Goal: Transaction & Acquisition: Subscribe to service/newsletter

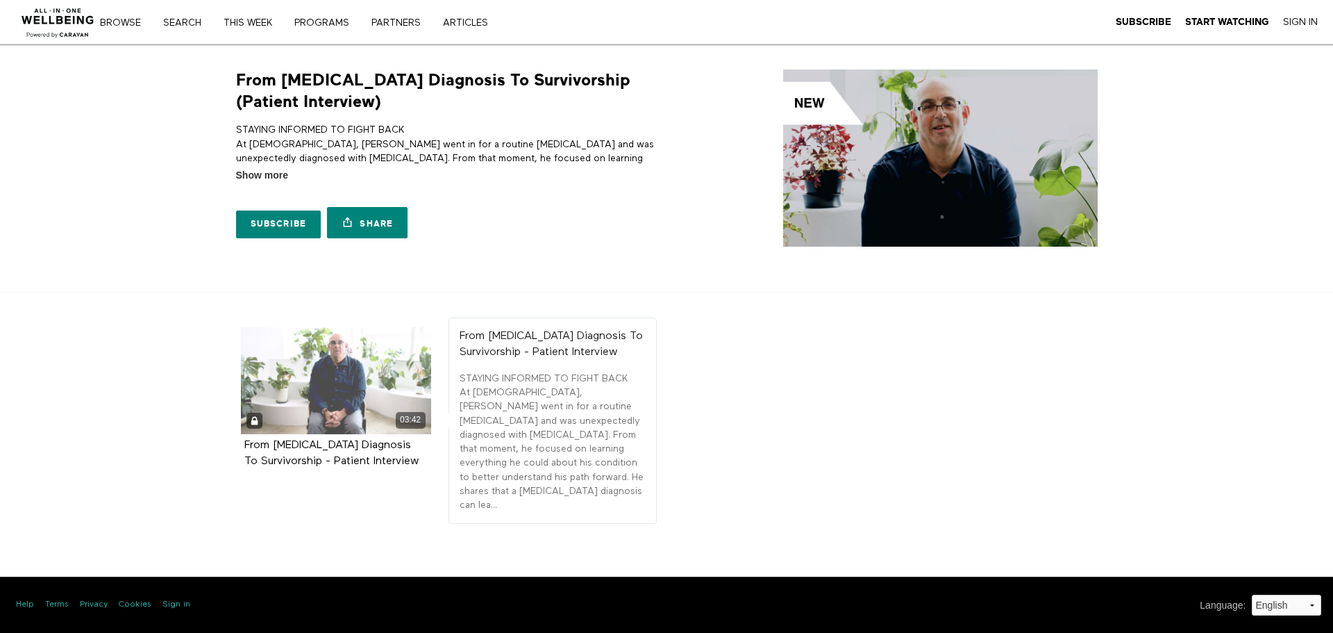
click at [390, 347] on div "03:42" at bounding box center [336, 380] width 190 height 107
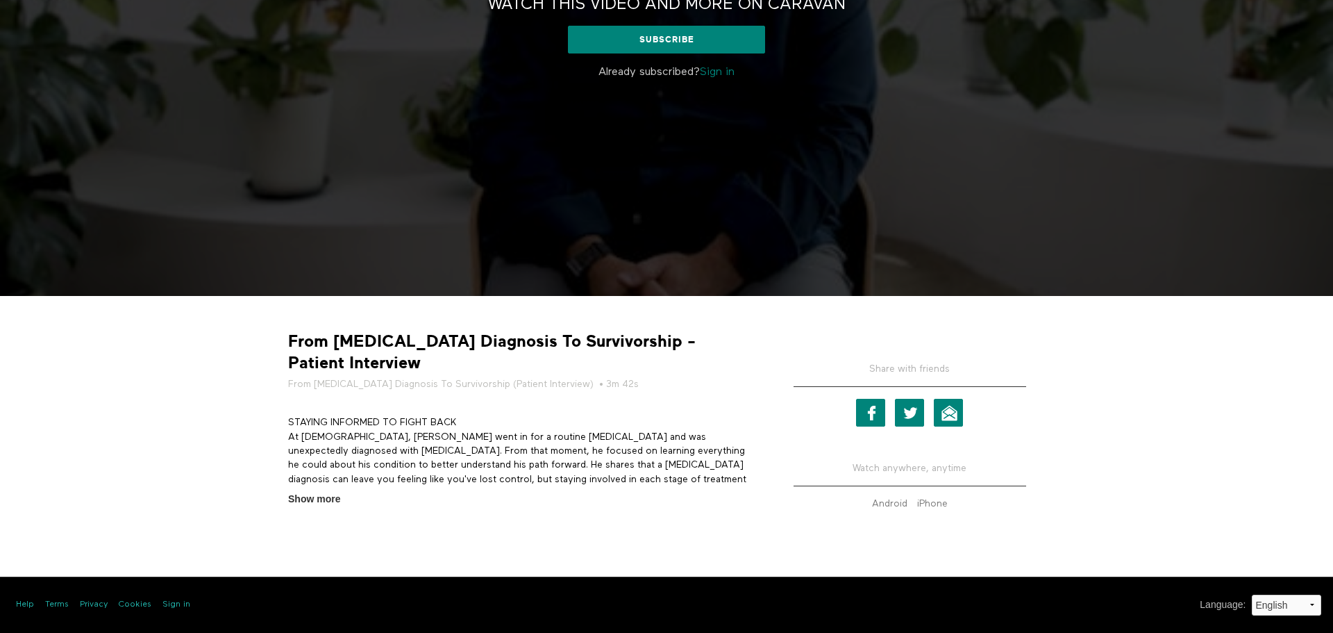
scroll to position [253, 0]
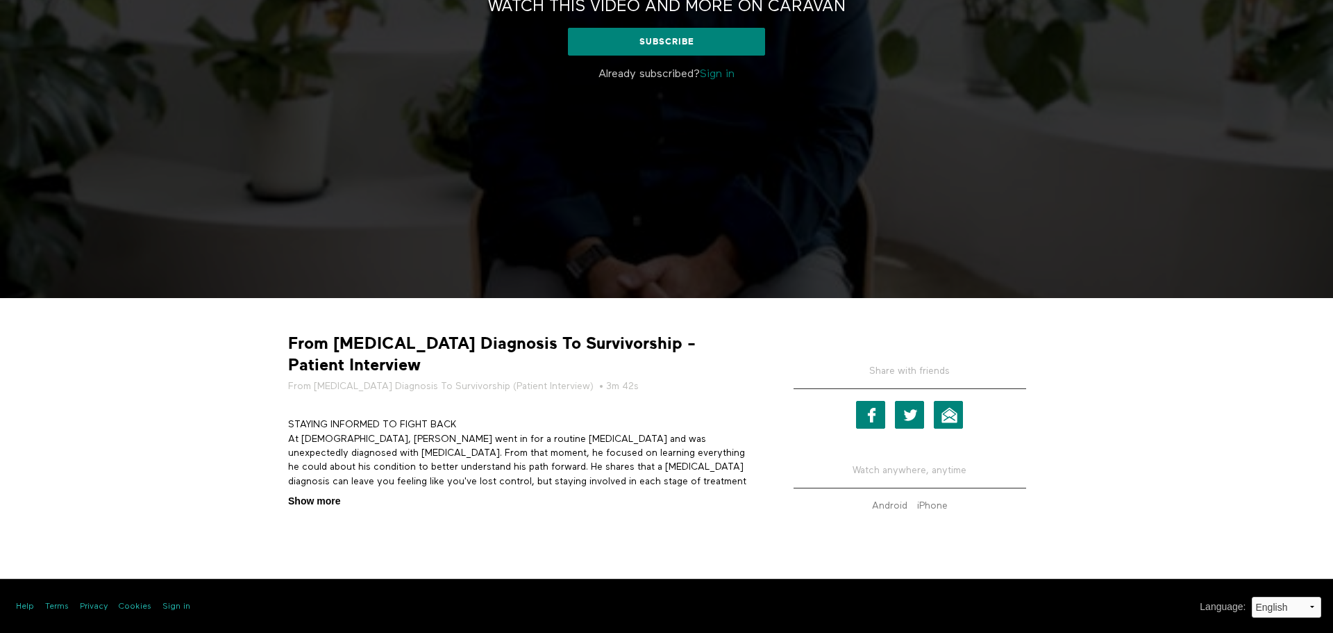
click at [304, 494] on span "Show more" at bounding box center [314, 501] width 52 height 15
click at [0, 0] on input "Show more Show less" at bounding box center [0, 0] width 0 height 0
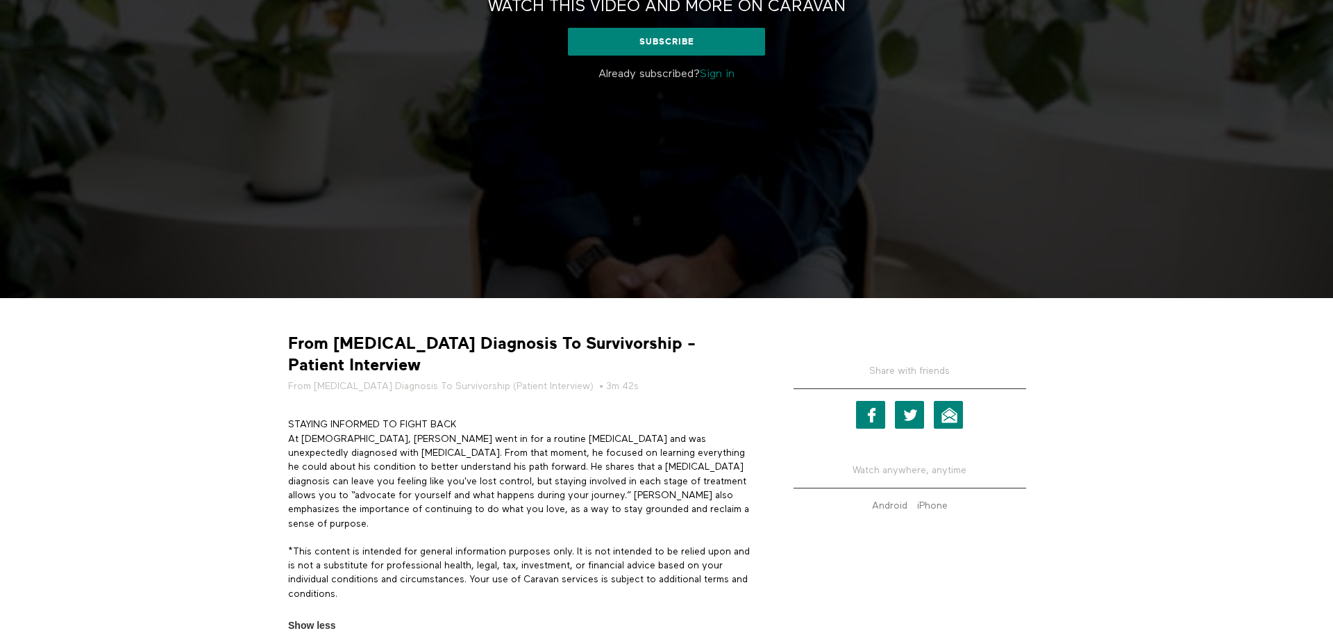
click at [724, 67] on p "Already subscribed? Sign in" at bounding box center [667, 74] width 410 height 17
click at [725, 77] on link "Sign in" at bounding box center [717, 74] width 35 height 11
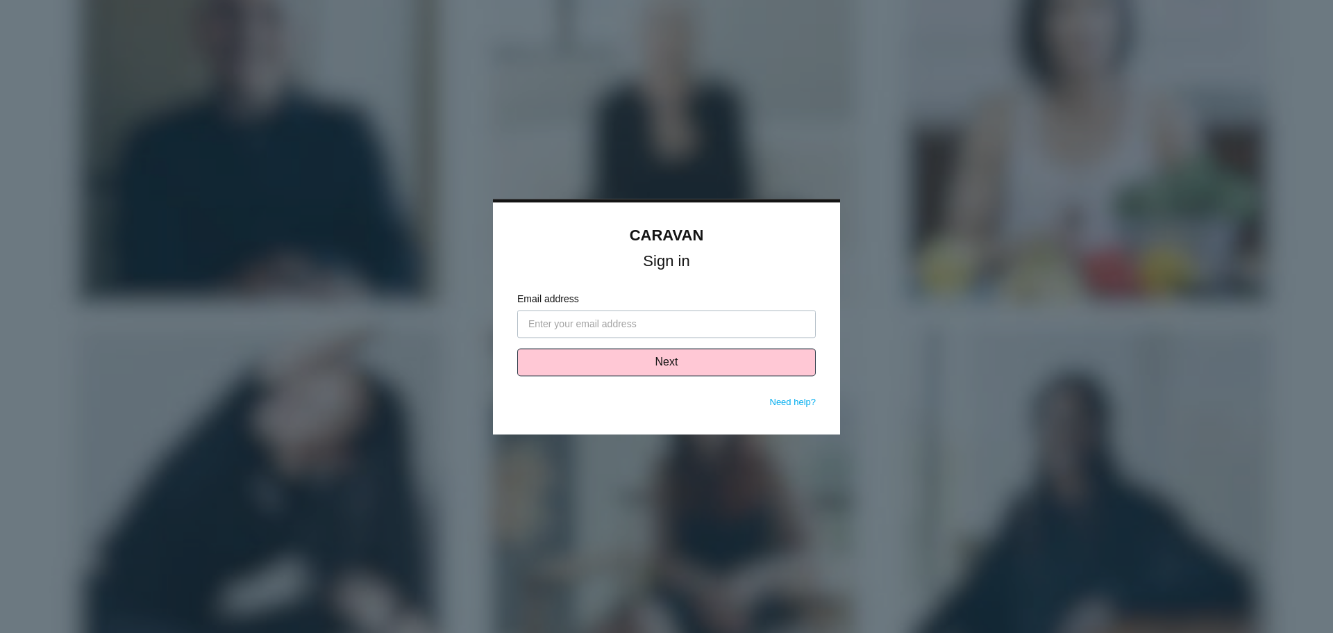
click at [643, 325] on input "Email address" at bounding box center [666, 324] width 299 height 28
type input "jon@cancercarecoaching.com"
click at [742, 353] on button "Next" at bounding box center [666, 362] width 299 height 28
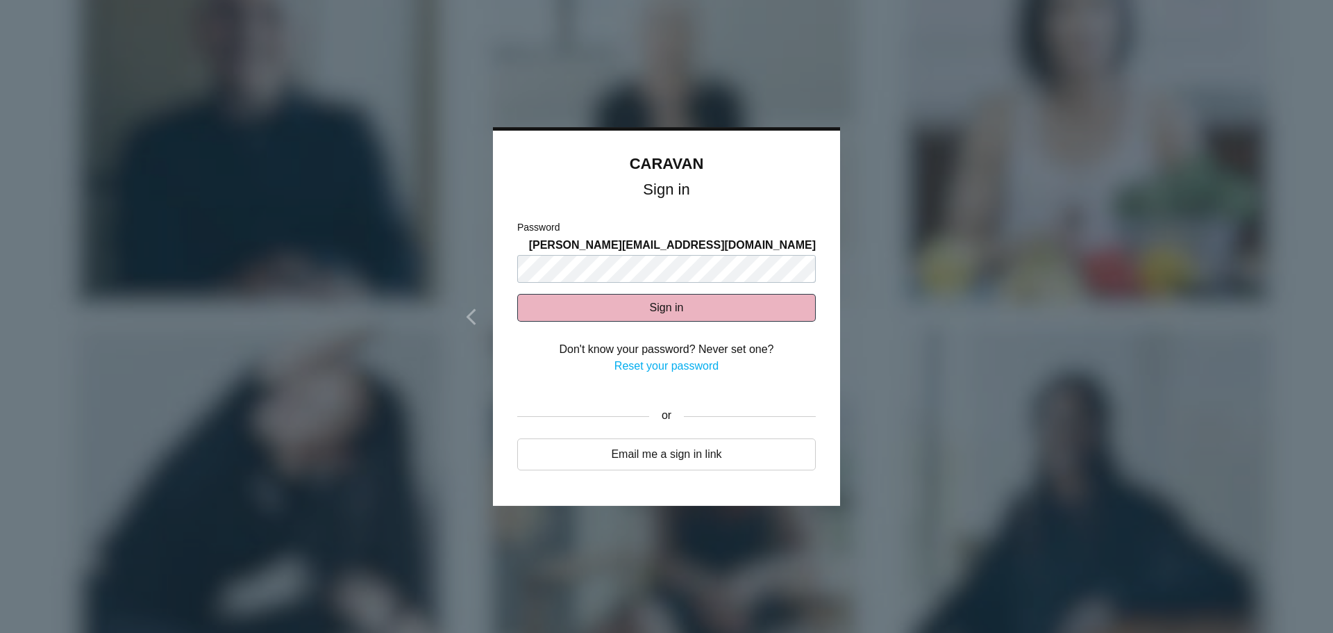
click at [711, 302] on button "Sign in" at bounding box center [666, 308] width 299 height 28
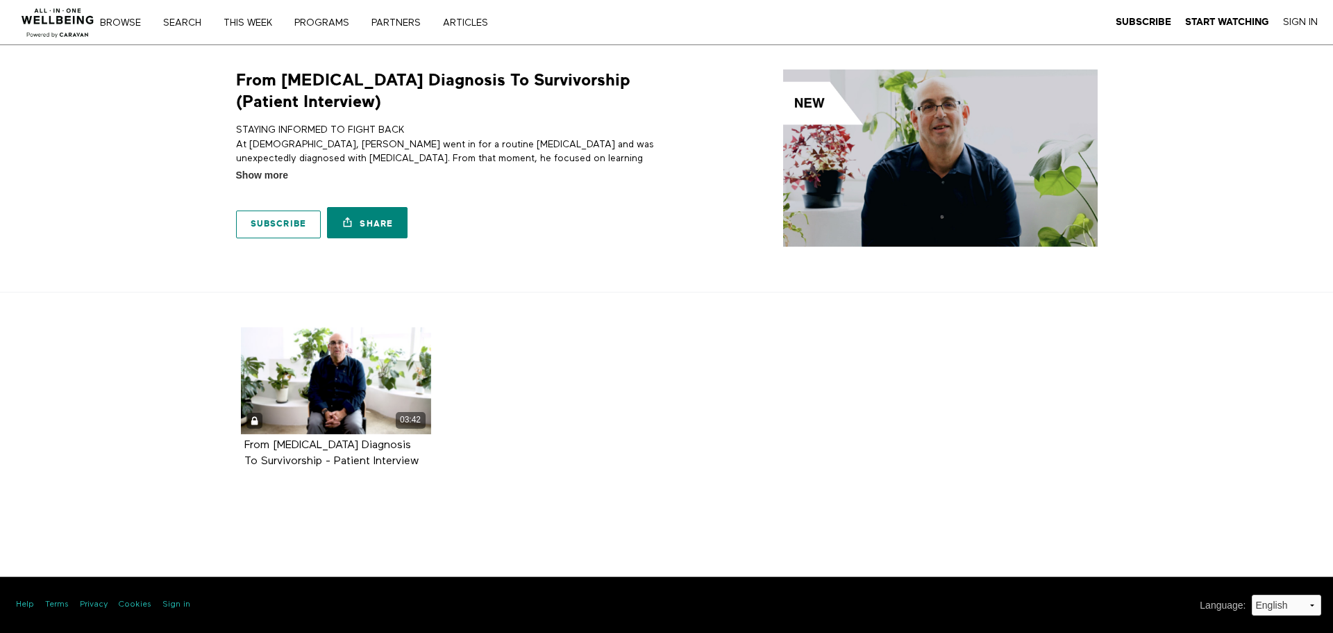
click at [258, 217] on link "Subscribe" at bounding box center [278, 224] width 85 height 28
click at [931, 127] on img at bounding box center [940, 157] width 315 height 177
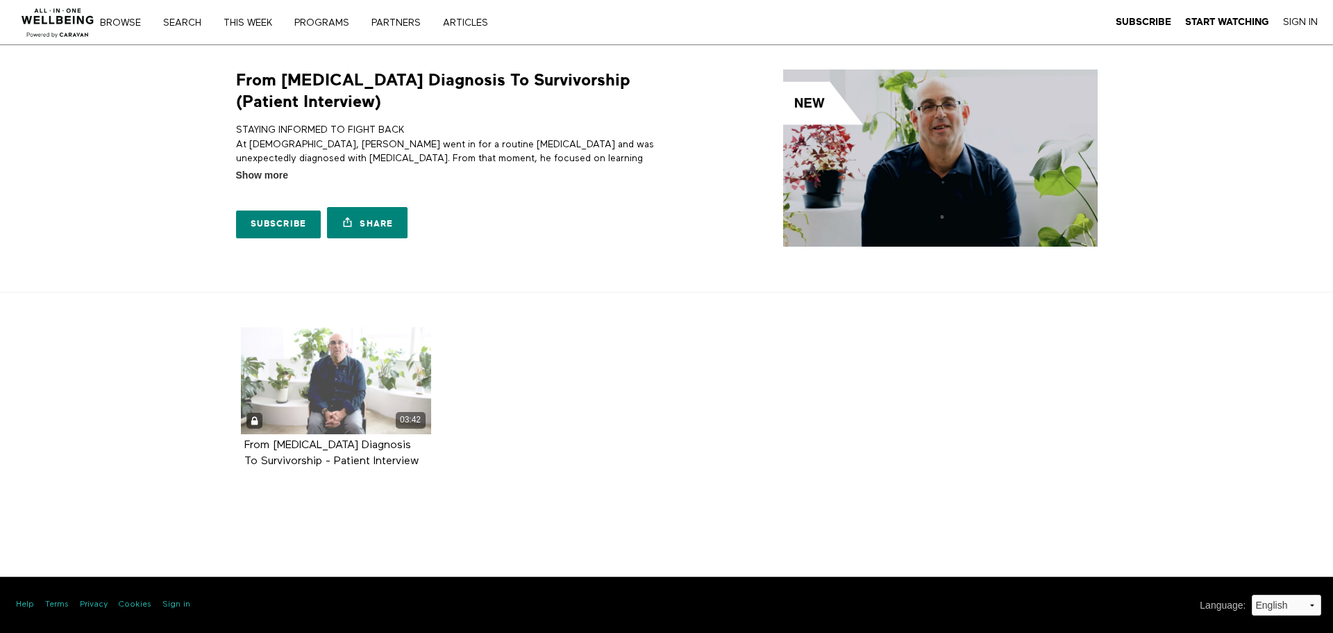
click at [353, 399] on div "03:42" at bounding box center [336, 380] width 190 height 107
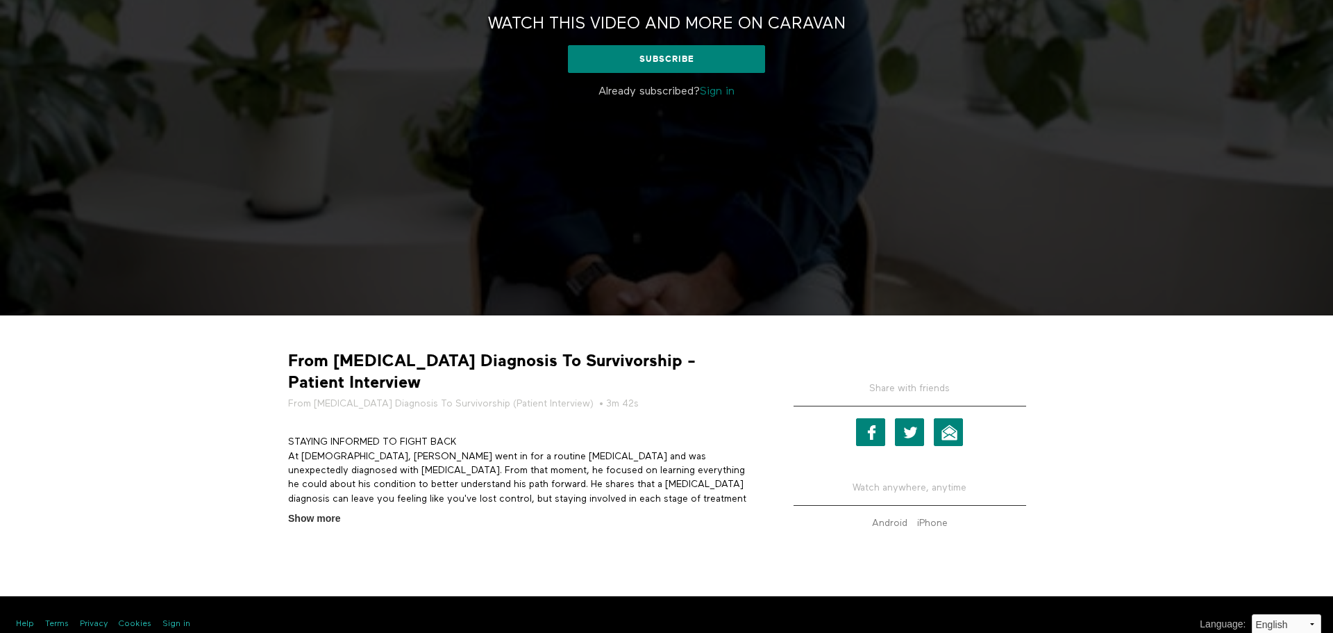
scroll to position [256, 0]
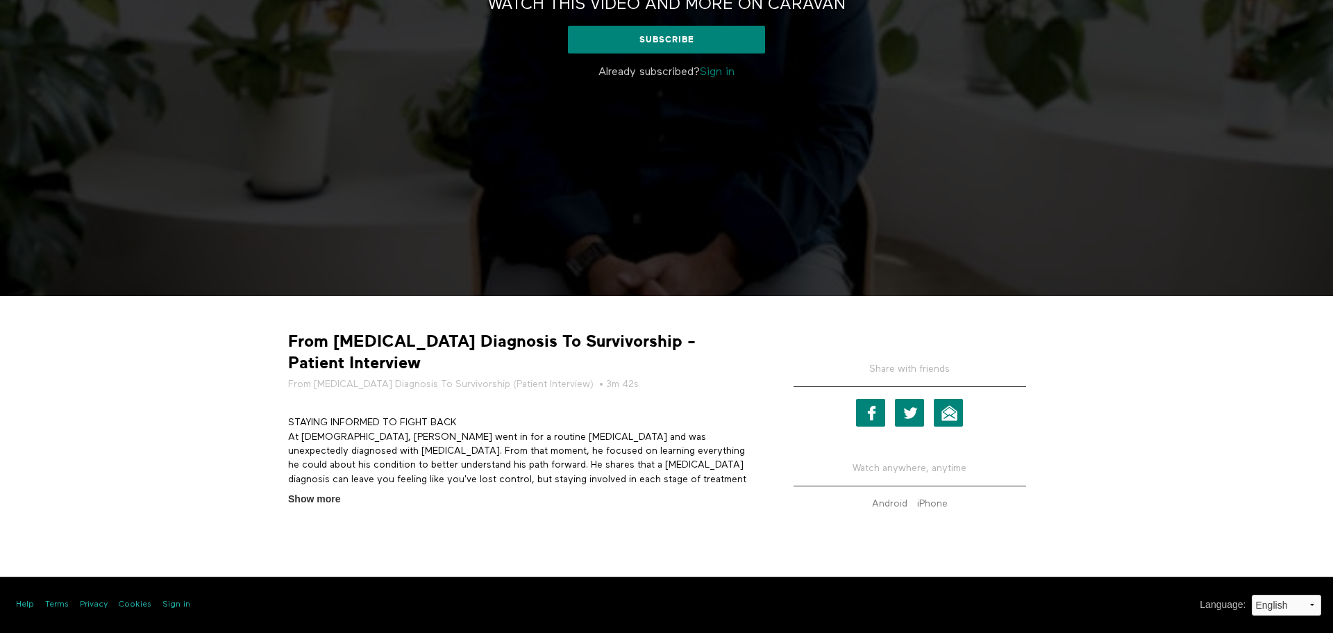
click at [334, 485] on div "From Cancer Diagnosis To Survivorship - Patient Interview From Cancer Diagnosis…" at bounding box center [667, 418] width 778 height 225
click at [326, 492] on span "Show more" at bounding box center [314, 499] width 52 height 15
click at [0, 0] on input "Show more Show less" at bounding box center [0, 0] width 0 height 0
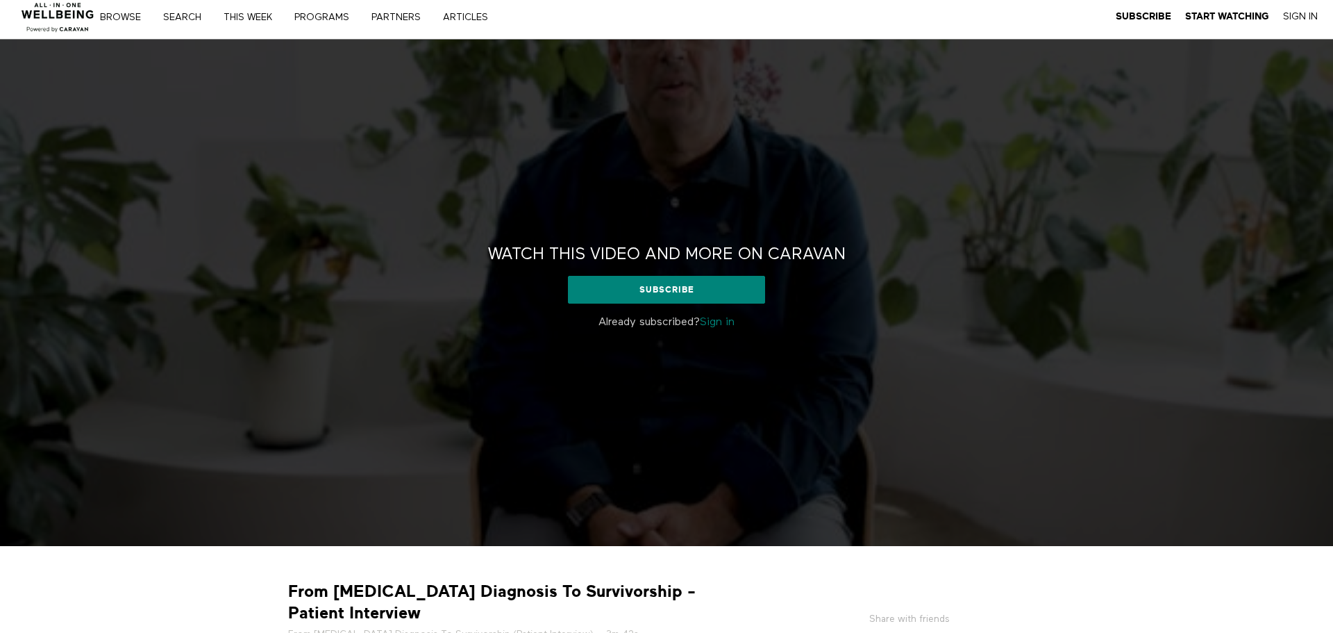
scroll to position [0, 0]
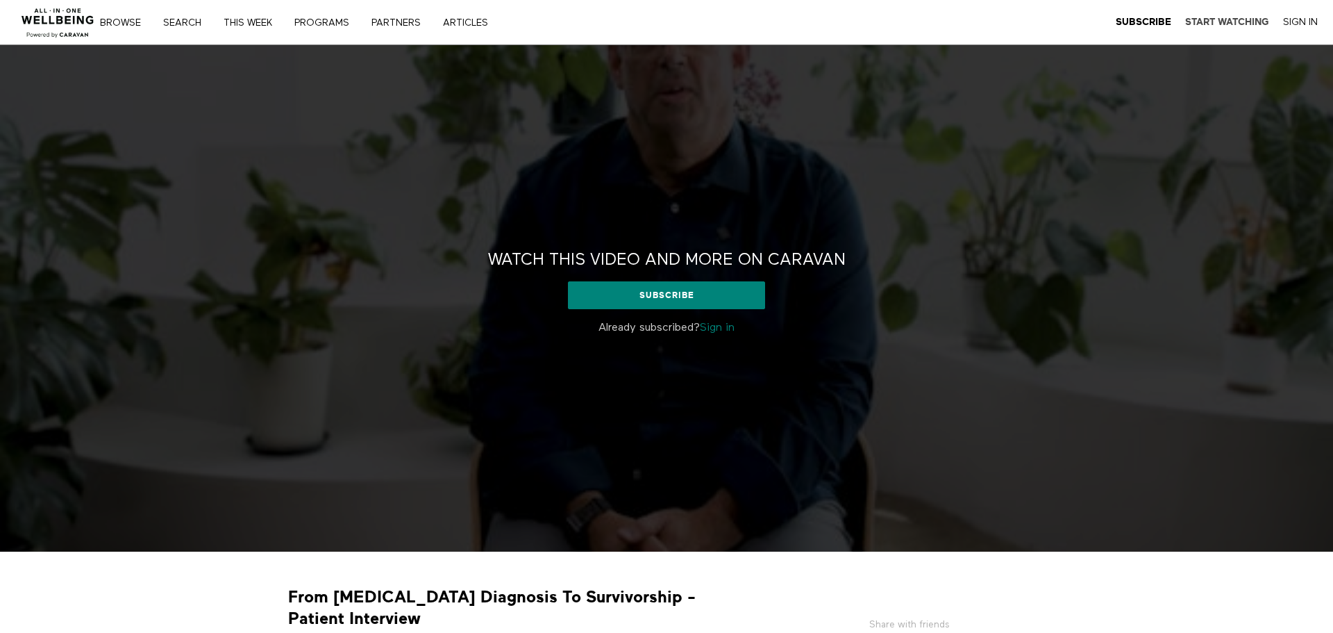
click at [1221, 25] on strong "Start Watching" at bounding box center [1227, 22] width 84 height 10
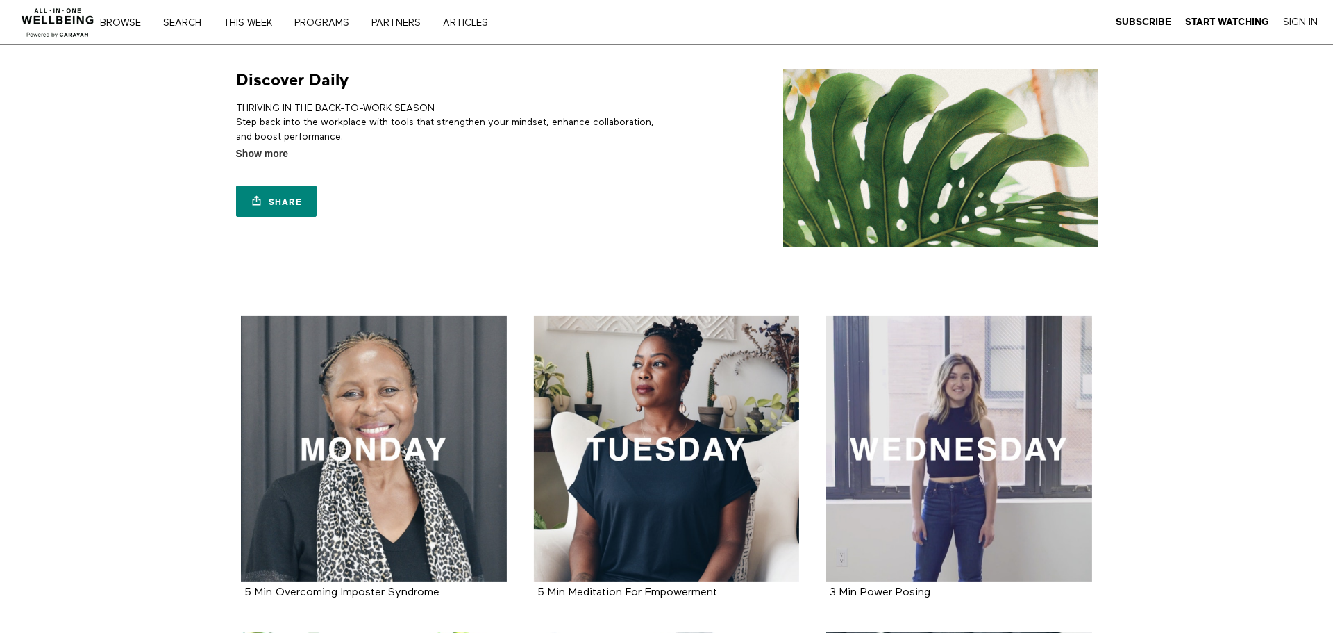
click at [172, 28] on nav "Browse Search THIS WEEK PROGRAMS PARTNERS ARTICLES Subscribe Start Watching Sig…" at bounding box center [313, 22] width 407 height 14
click at [174, 31] on div "Browse Search THIS WEEK PROGRAMS PARTNERS ARTICLES Subscribe Start Watching Sig…" at bounding box center [458, 22] width 917 height 44
click at [186, 18] on link "Search" at bounding box center [187, 23] width 58 height 10
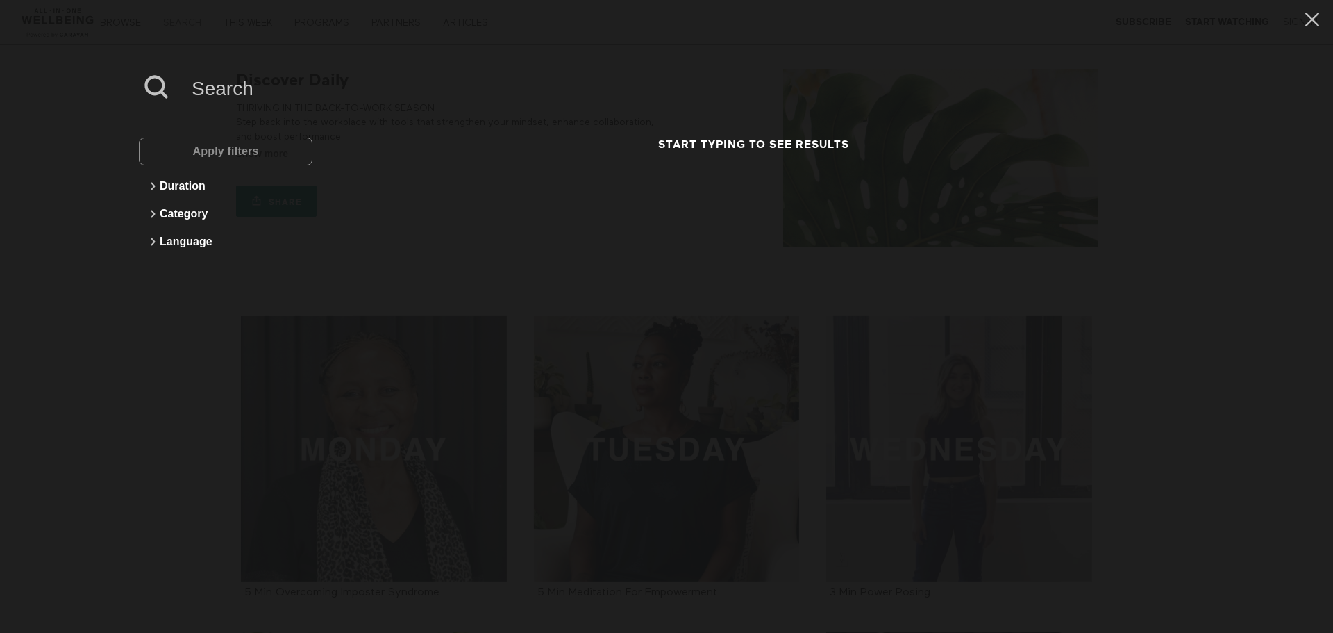
click at [186, 18] on div "Apply filters Duration Category Language Start typing to see results" at bounding box center [666, 316] width 1333 height 633
click at [224, 155] on div "Apply filters" at bounding box center [226, 151] width 174 height 28
click at [224, 97] on input at bounding box center [687, 88] width 1013 height 38
drag, startPoint x: 324, startPoint y: 99, endPoint x: 230, endPoint y: 85, distance: 94.8
click at [230, 85] on input "Jon Kessler" at bounding box center [687, 88] width 1013 height 38
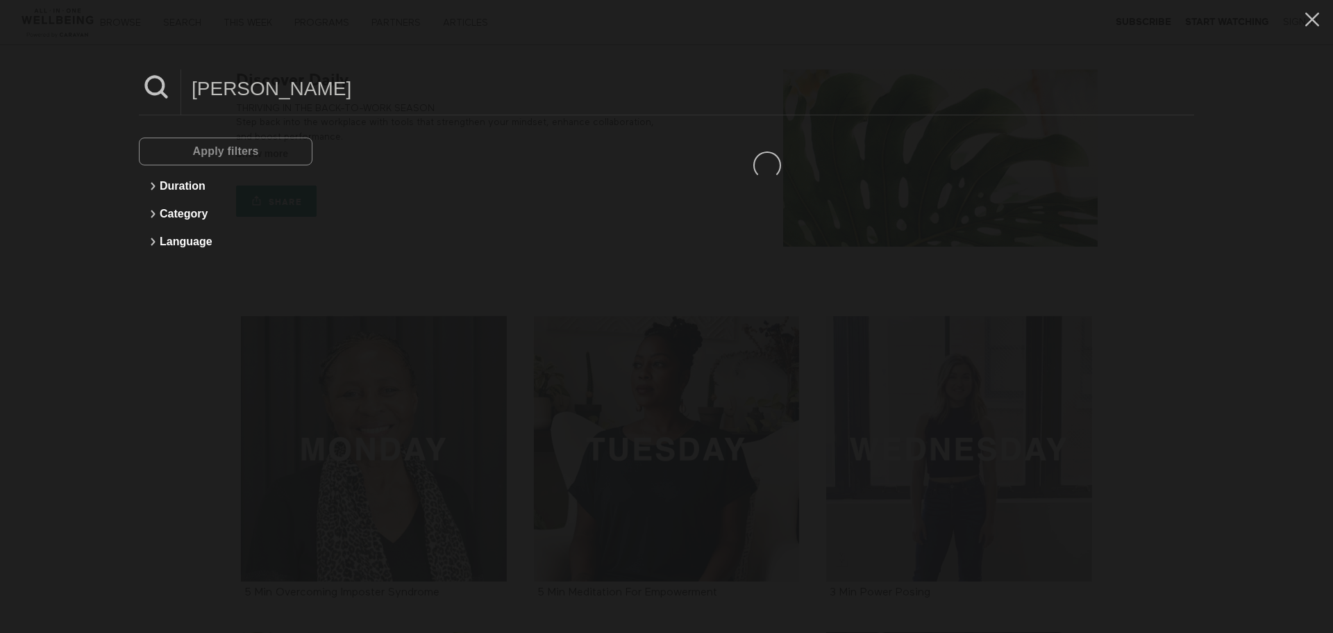
type input "Jon"
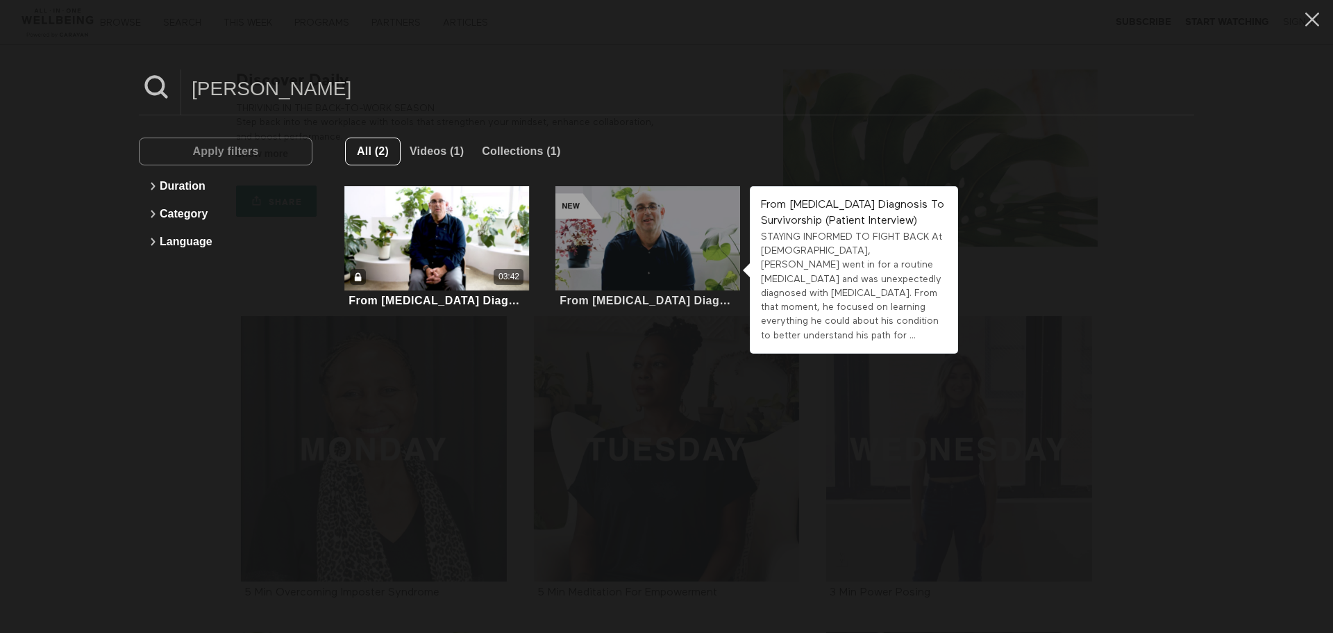
click at [608, 225] on div at bounding box center [648, 238] width 185 height 104
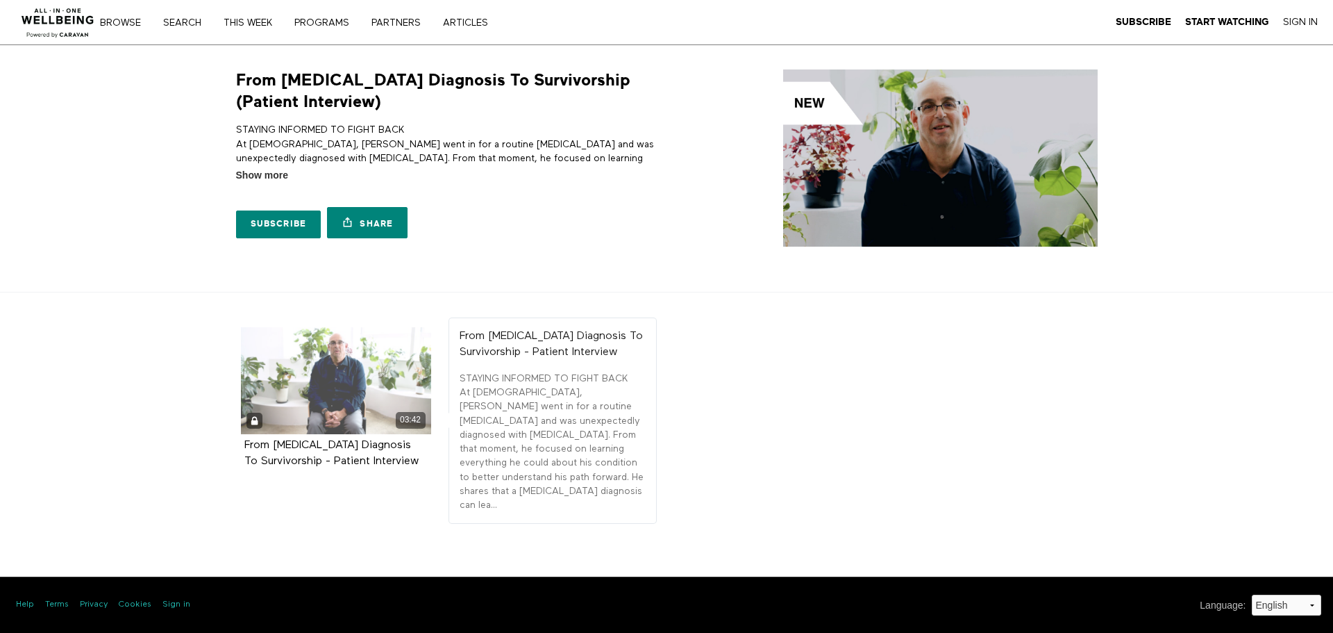
click at [416, 413] on div "03:42" at bounding box center [411, 420] width 30 height 16
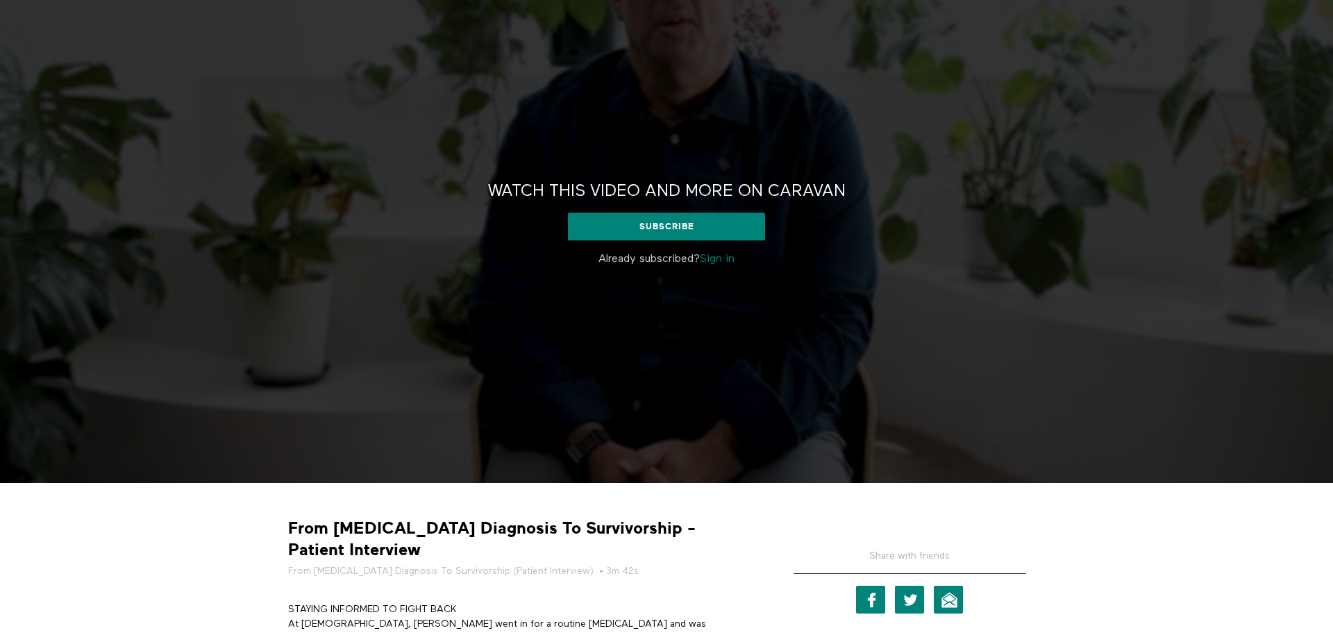
scroll to position [83, 0]
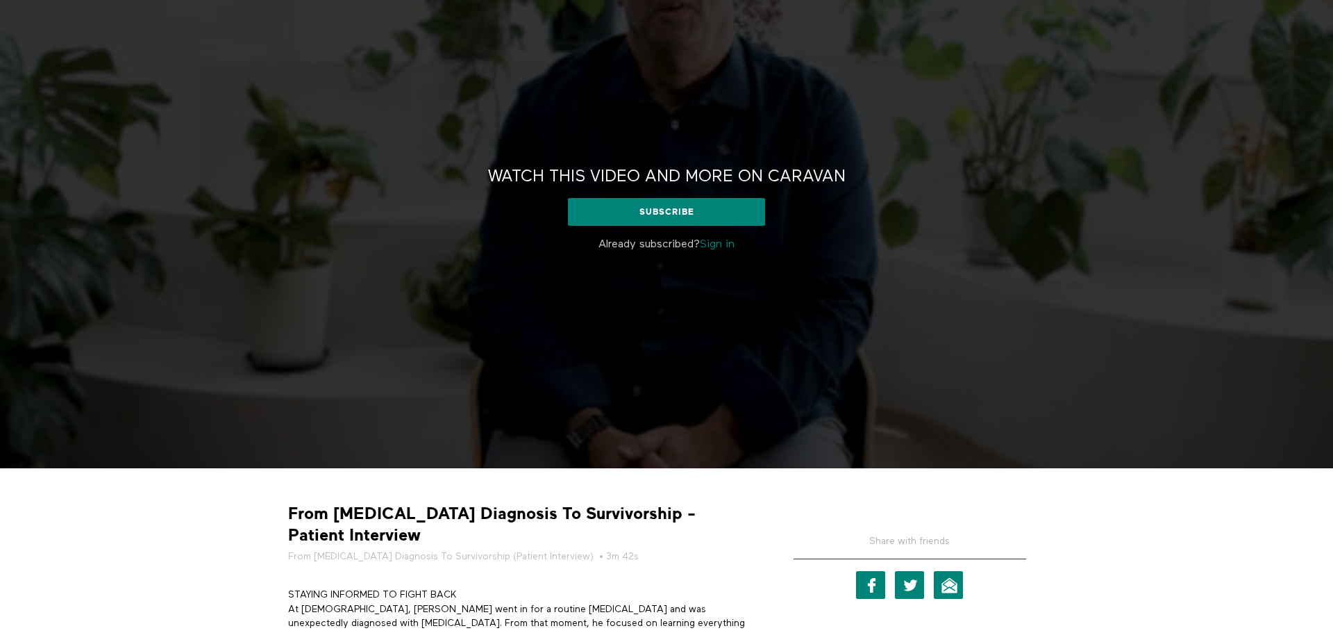
click at [724, 244] on link "Sign in" at bounding box center [717, 244] width 35 height 11
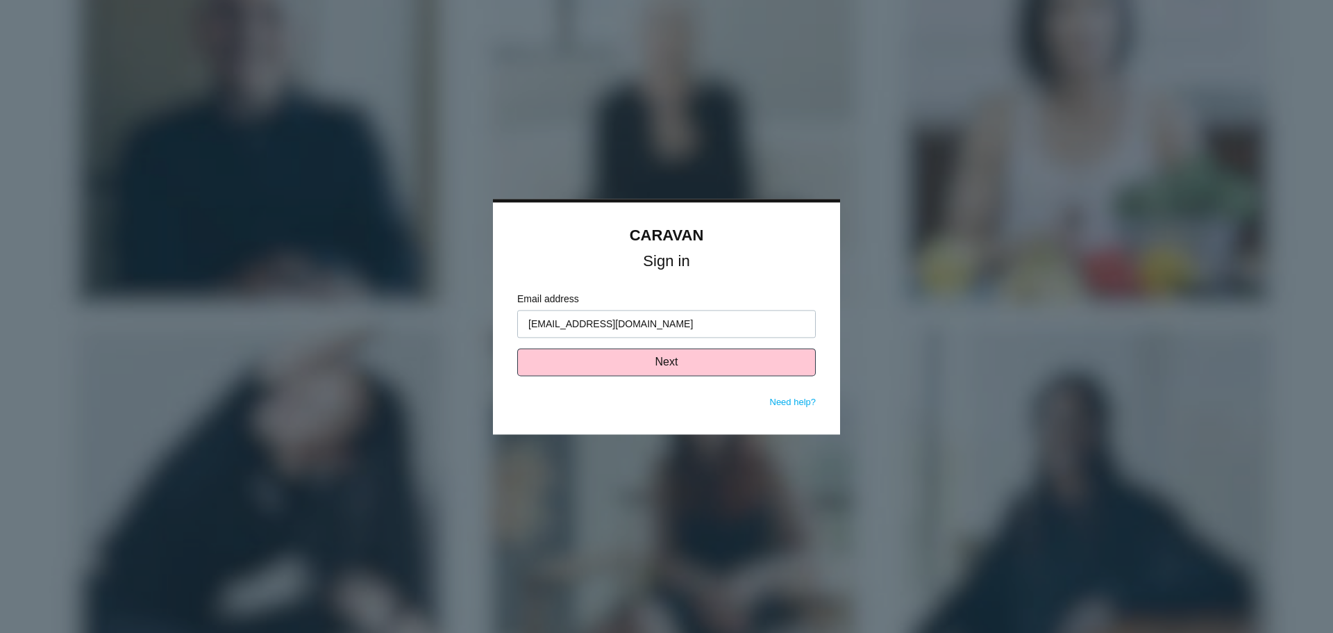
type input "[EMAIL_ADDRESS][DOMAIN_NAME]"
click at [687, 356] on button "Next" at bounding box center [666, 362] width 299 height 28
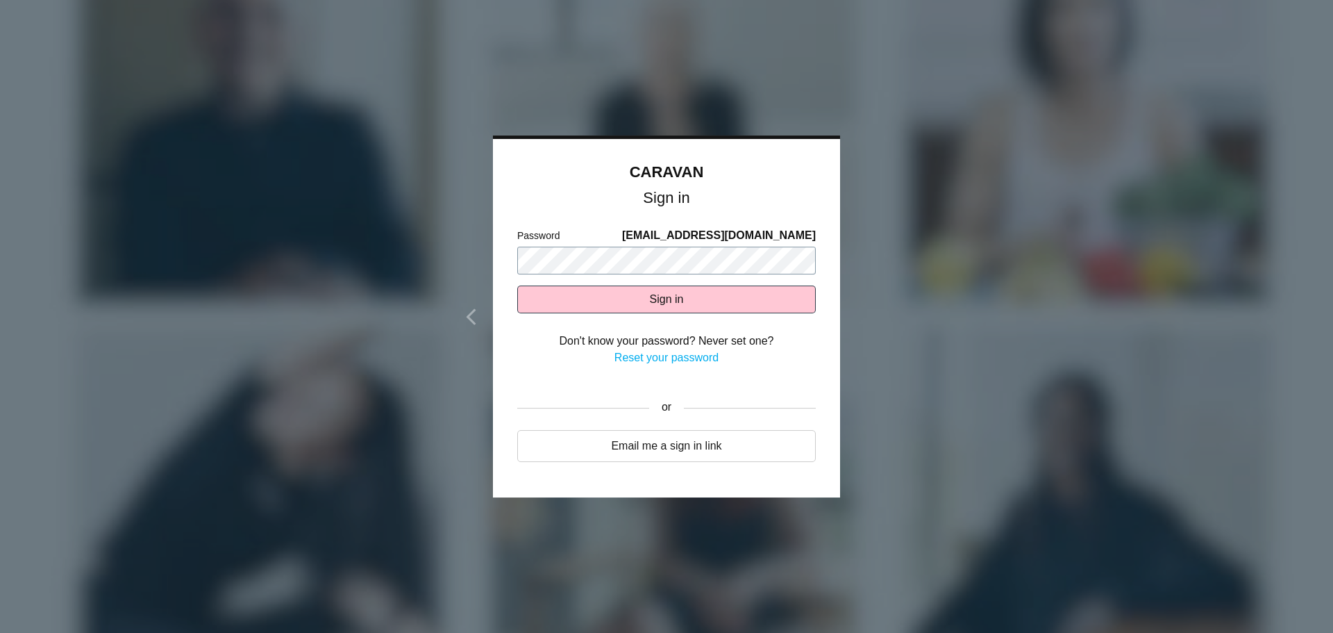
click at [517, 285] on button "Sign in" at bounding box center [666, 299] width 299 height 28
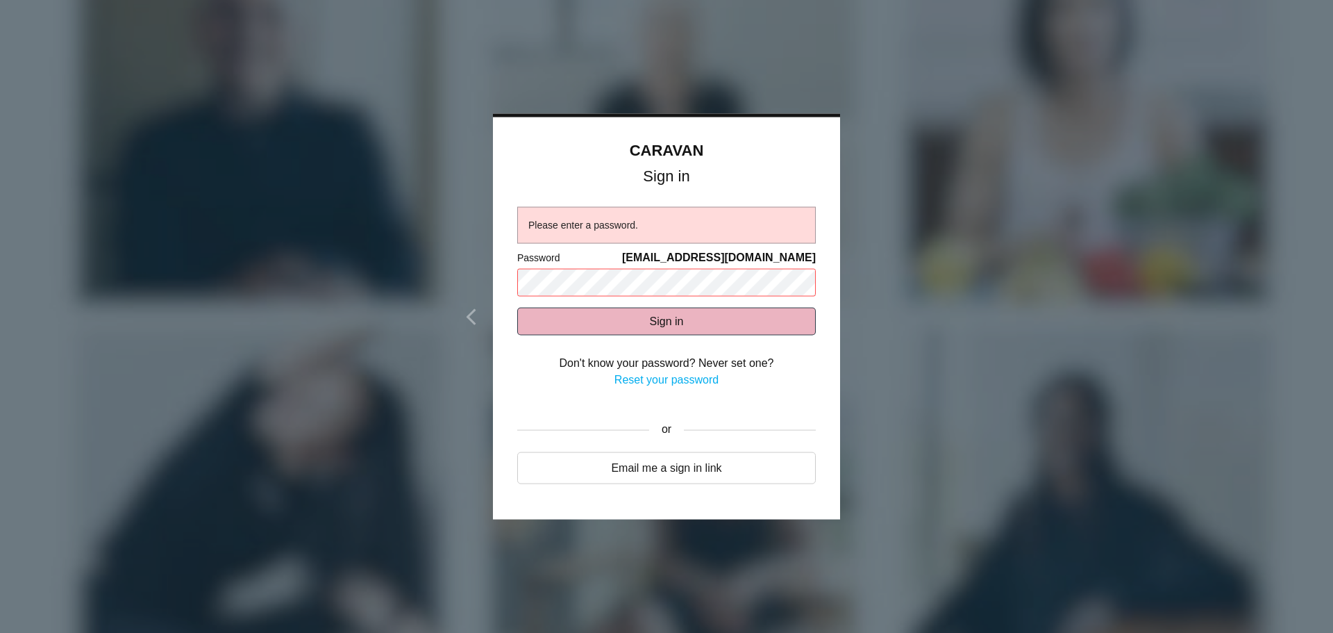
click at [683, 328] on button "Sign in" at bounding box center [666, 321] width 299 height 28
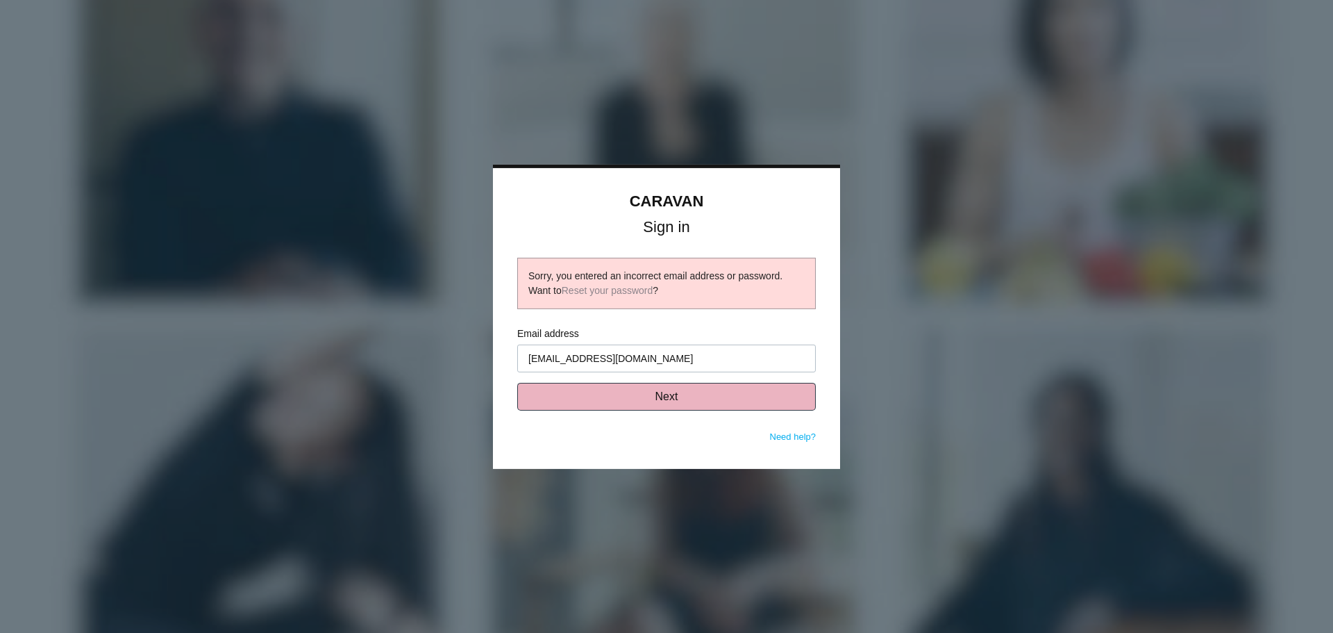
click at [664, 396] on button "Next" at bounding box center [666, 397] width 299 height 28
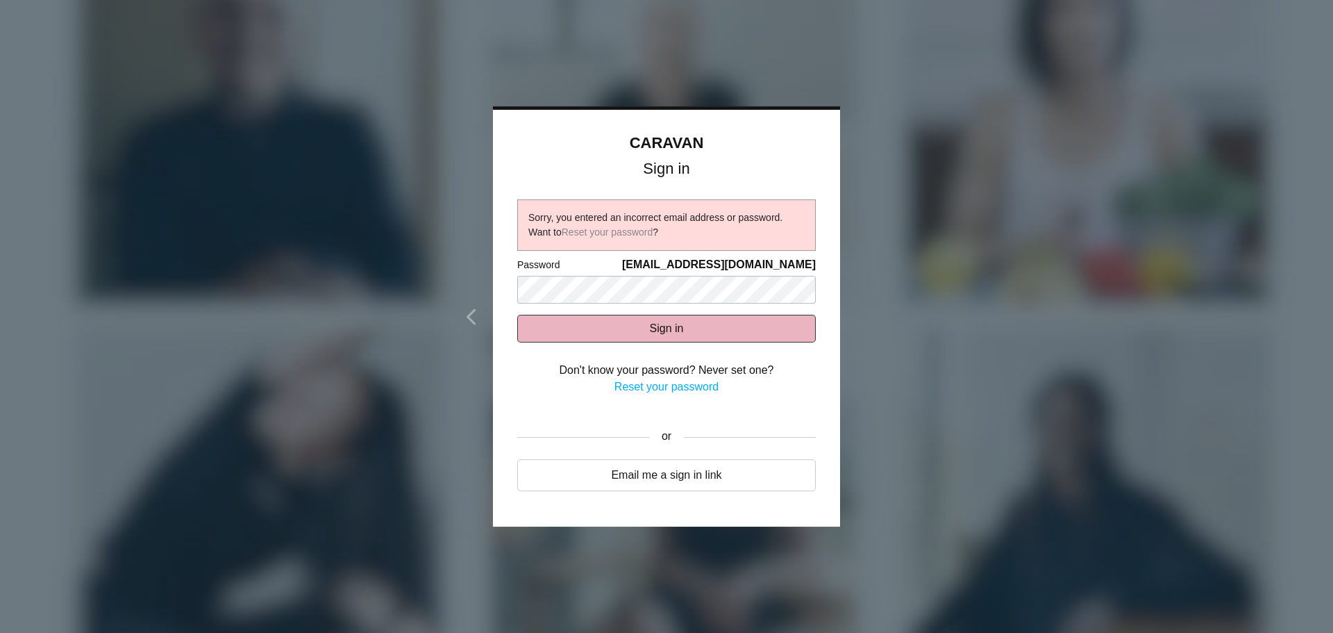
click at [653, 340] on button "Sign in" at bounding box center [666, 329] width 299 height 28
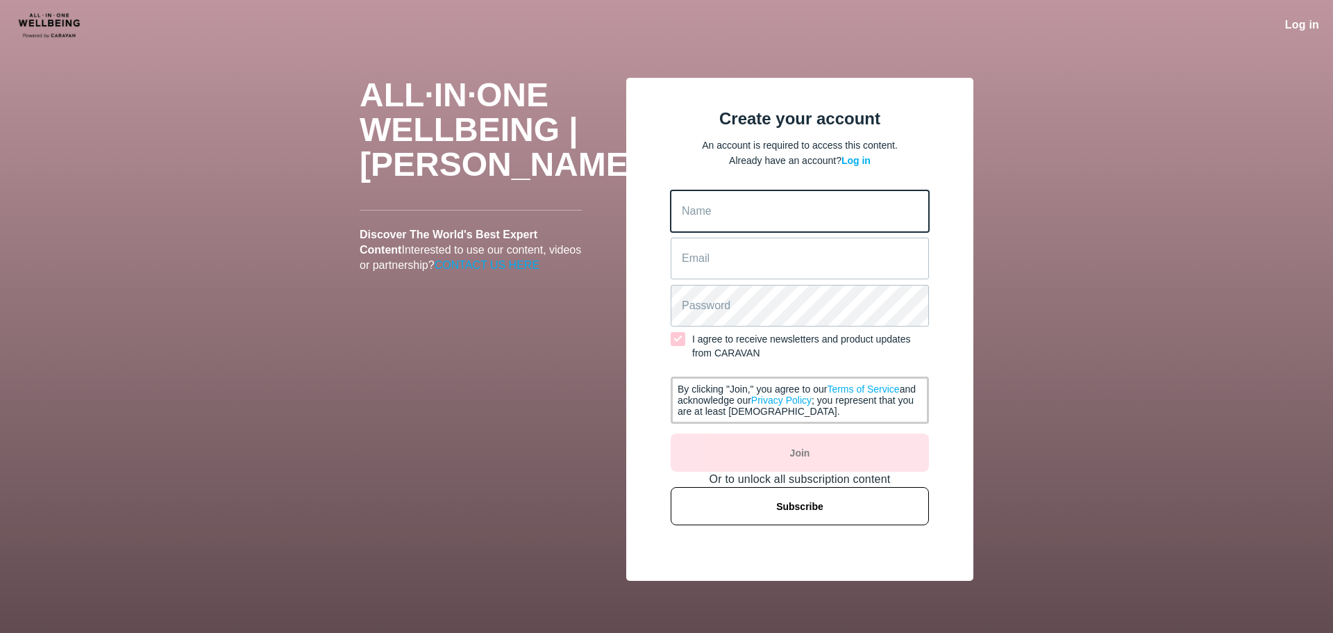
click at [783, 207] on input "Name" at bounding box center [800, 211] width 258 height 42
type input "Jon Kessler"
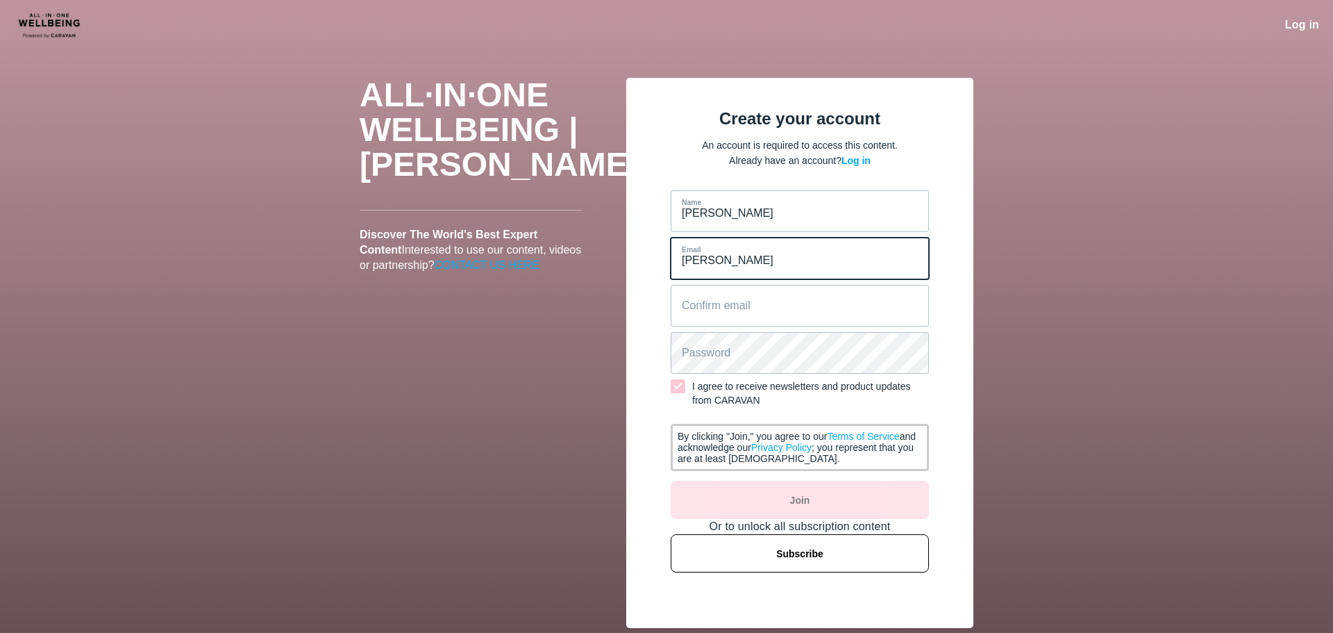
type input "jon@cancercarecoaching.com"
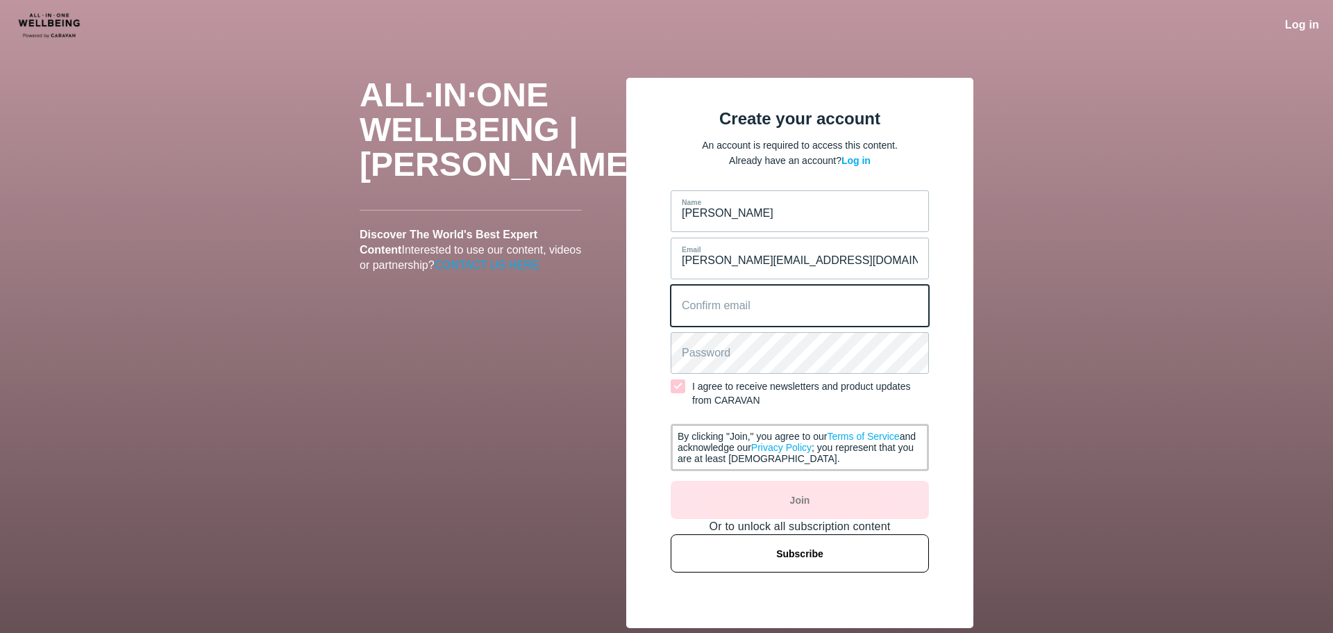
type email "jon@cancercarecoaching.com"
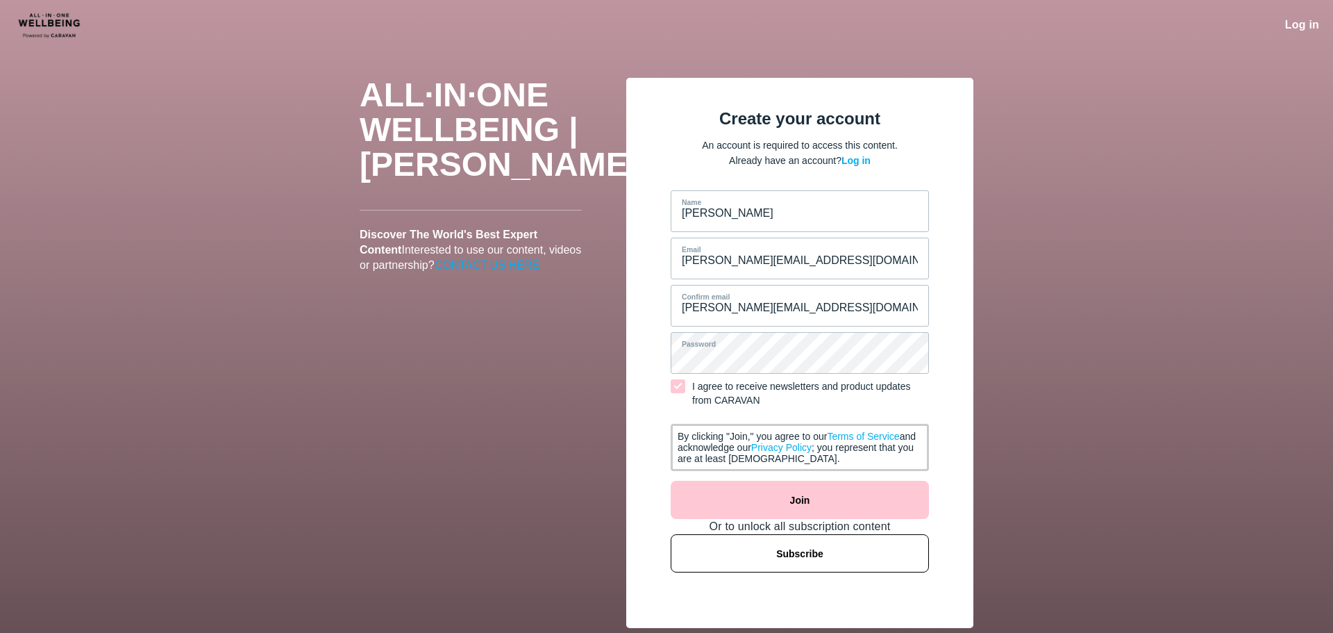
click at [769, 498] on div "Jon Kessler Name jon@cancercarecoaching.com Email jon@cancercarecoaching.com Co…" at bounding box center [800, 381] width 258 height 382
click at [769, 498] on button "Join" at bounding box center [800, 500] width 258 height 38
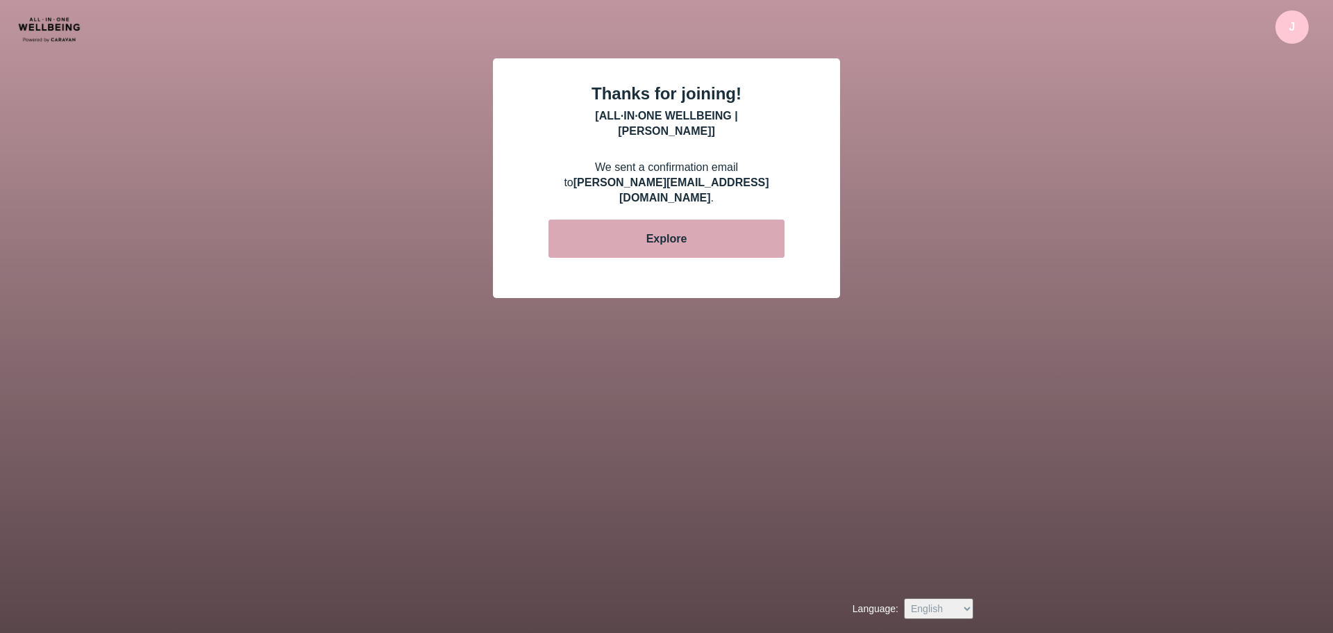
click at [715, 219] on button "Explore" at bounding box center [667, 238] width 236 height 38
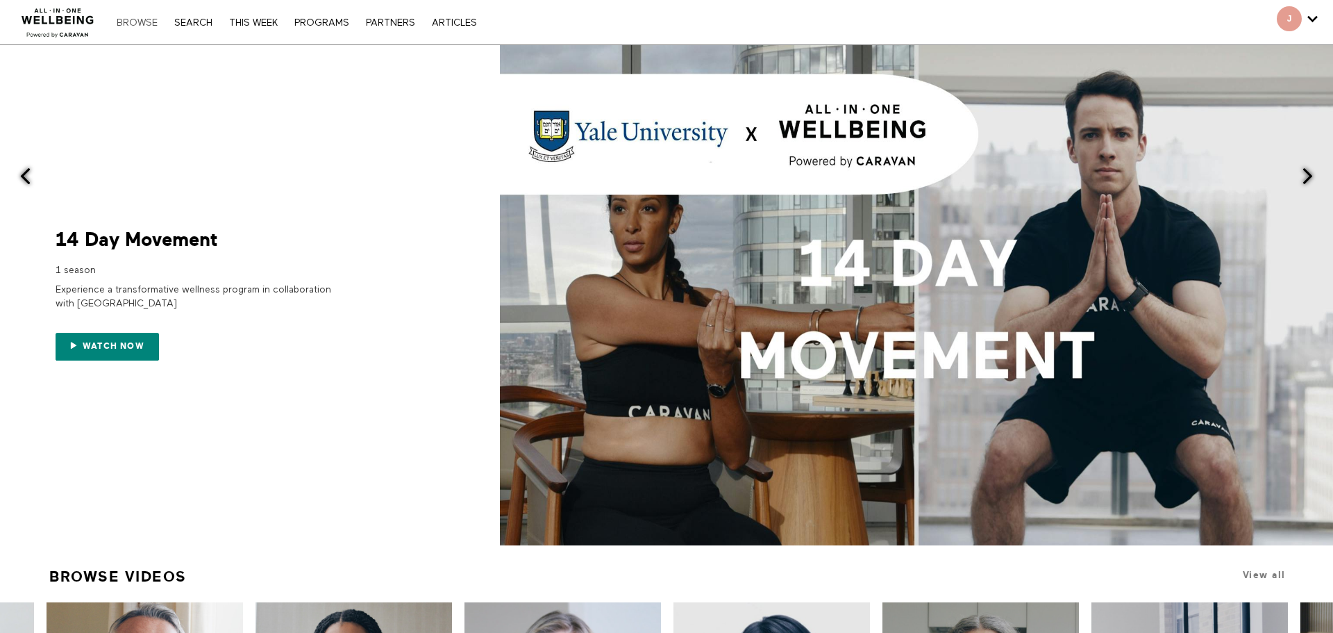
click at [138, 23] on link "Browse" at bounding box center [137, 23] width 55 height 10
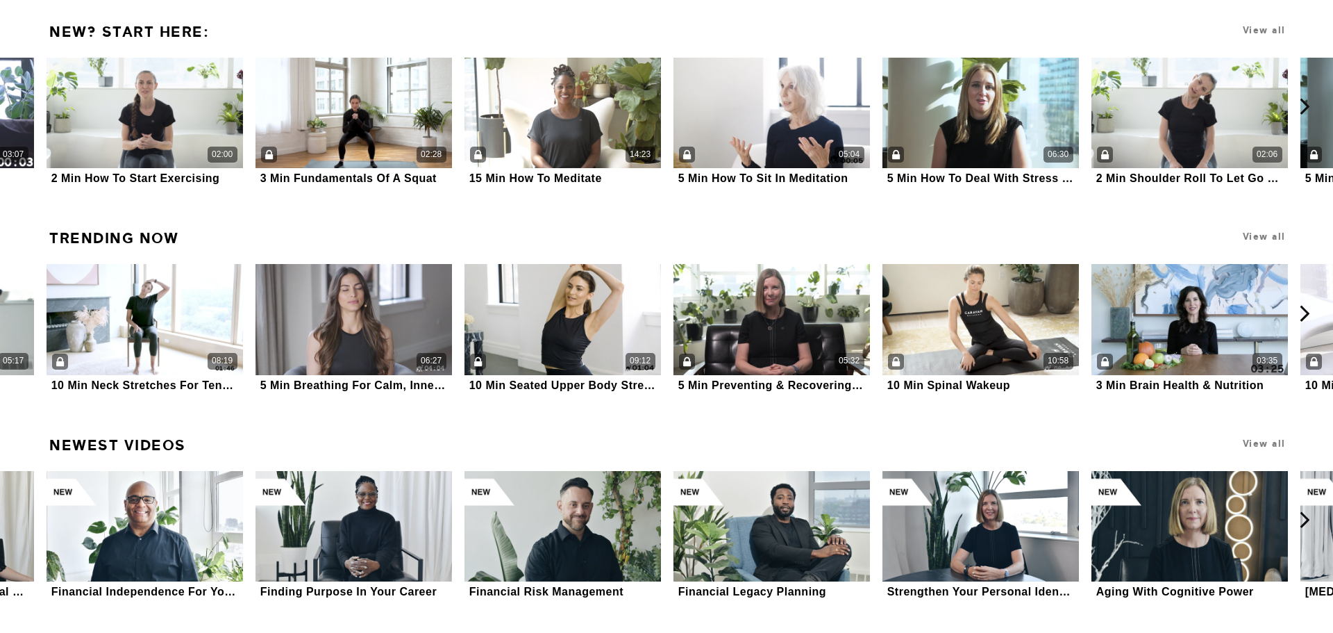
scroll to position [2022, 0]
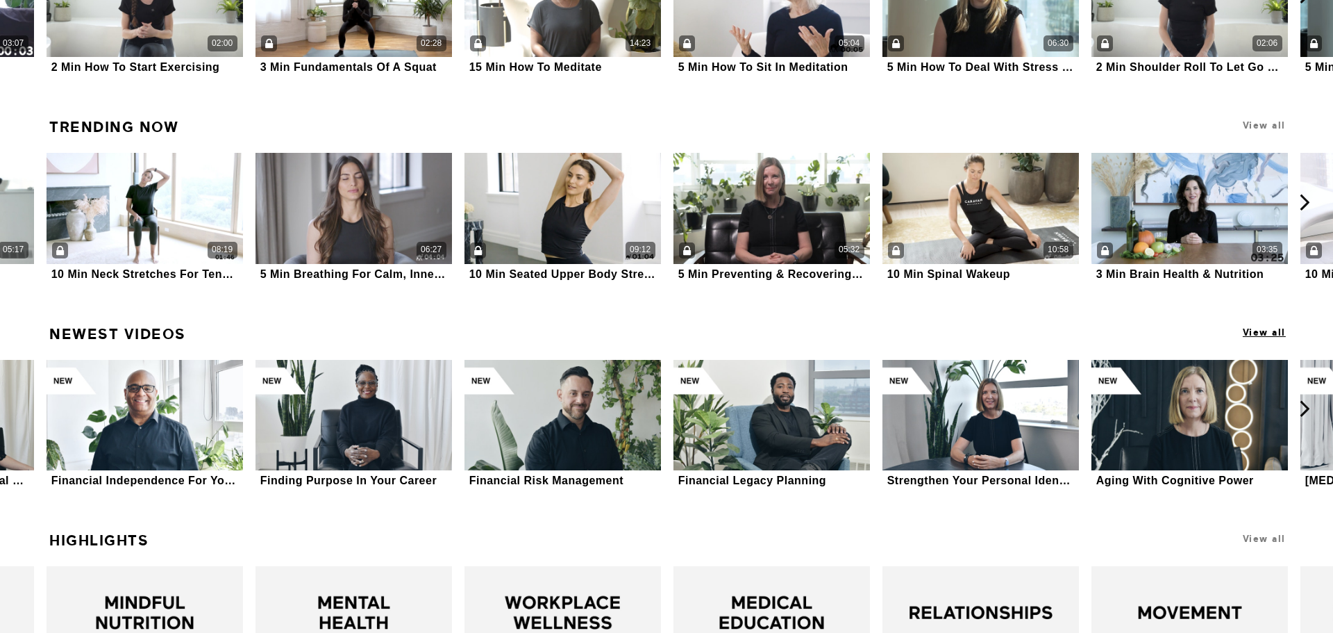
click at [1255, 331] on span "View all" at bounding box center [1264, 332] width 43 height 10
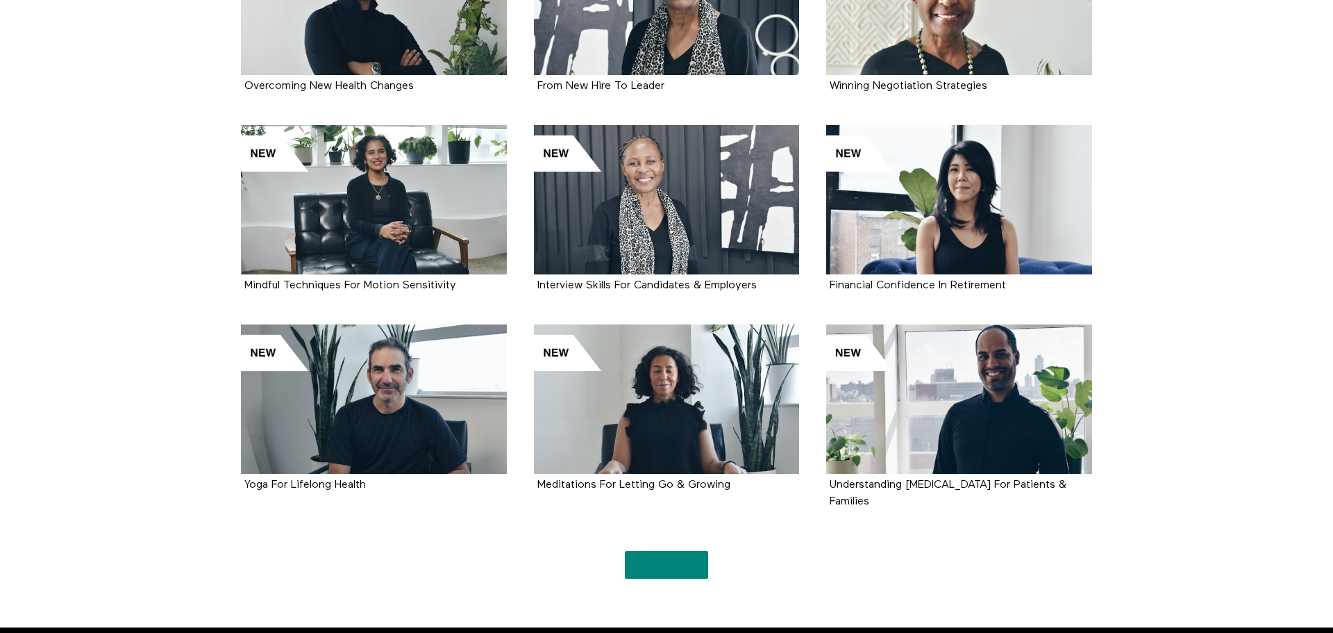
scroll to position [3019, 0]
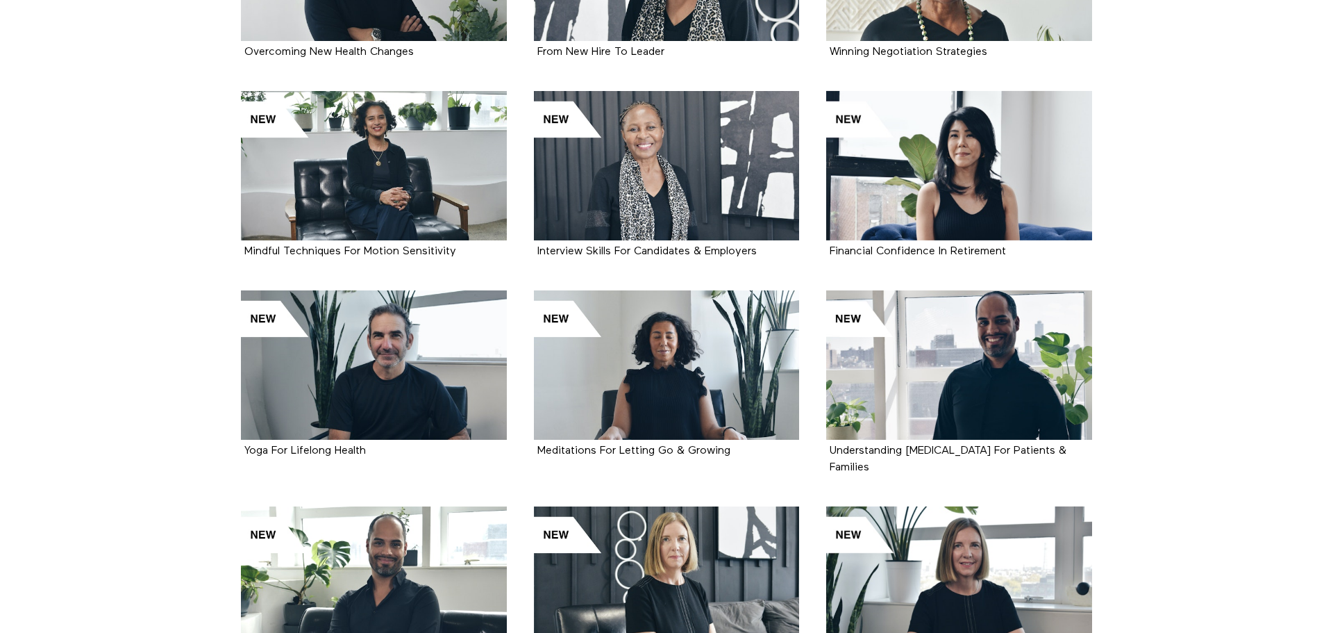
click at [687, 506] on div at bounding box center [667, 580] width 266 height 149
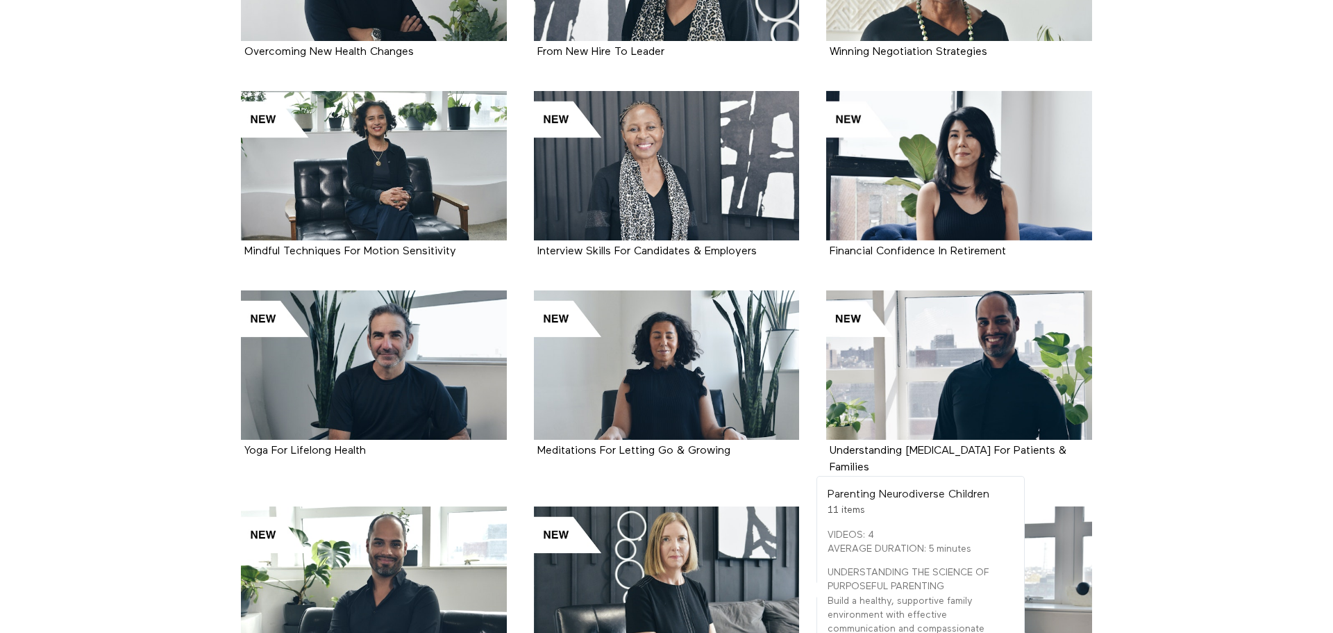
scroll to position [3045, 0]
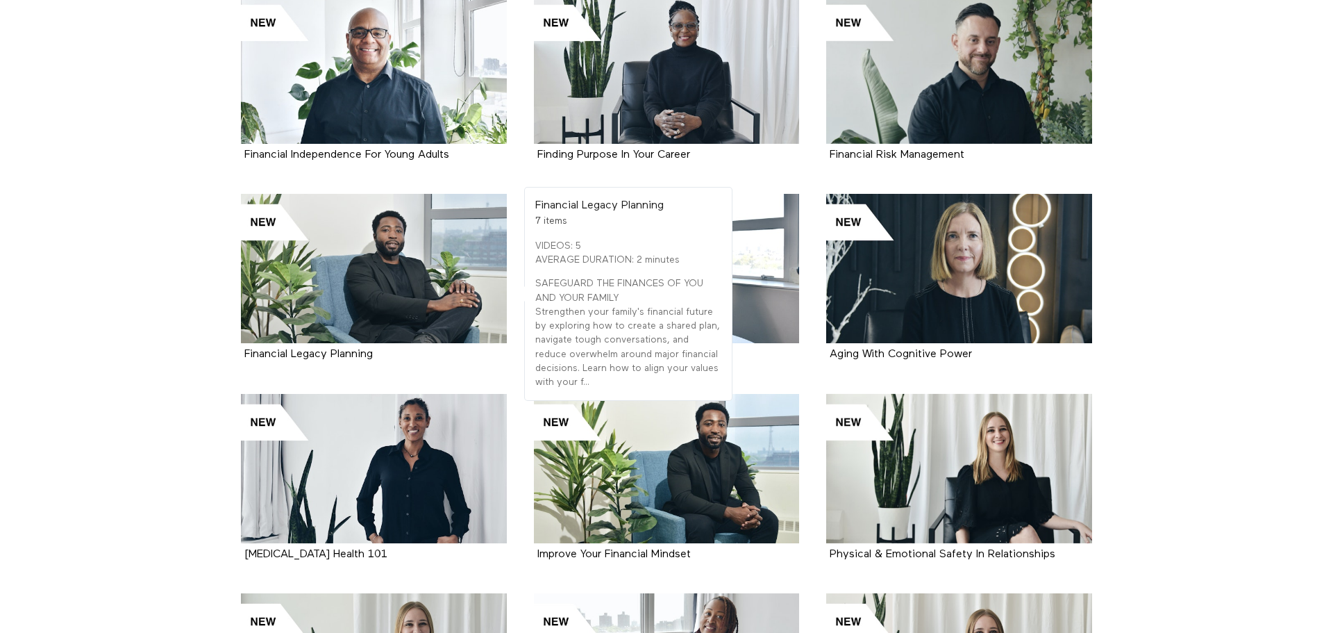
scroll to position [417, 0]
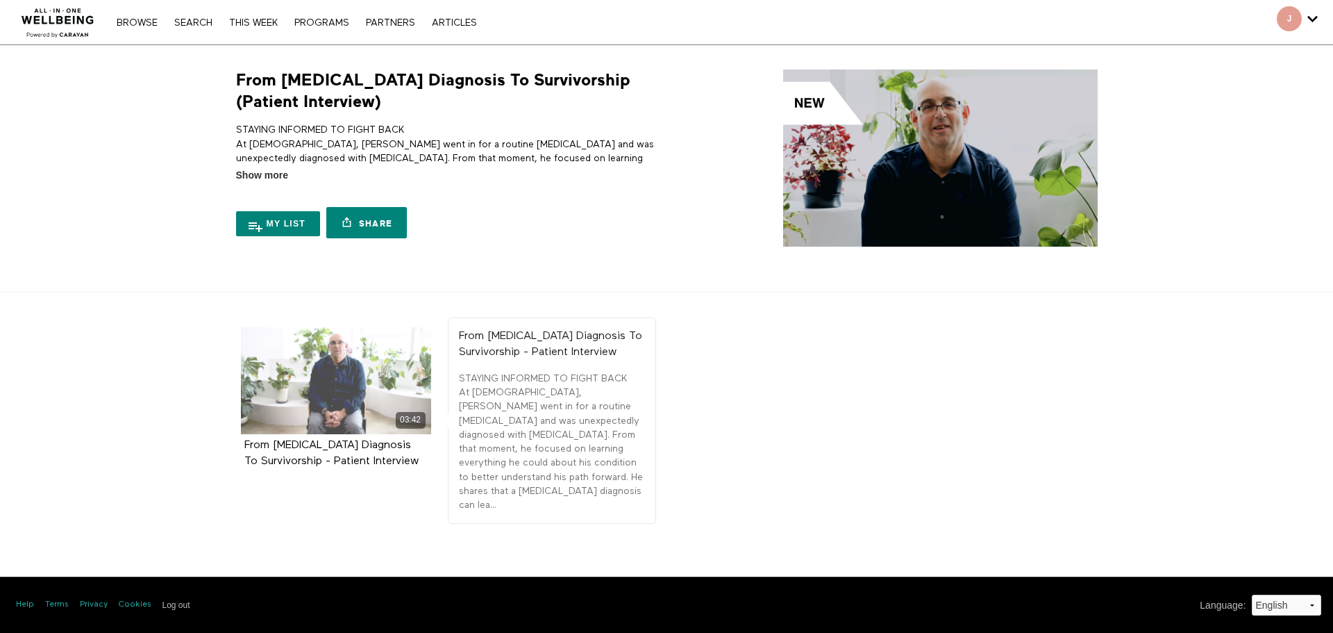
click at [322, 412] on div "03:42" at bounding box center [336, 420] width 190 height 16
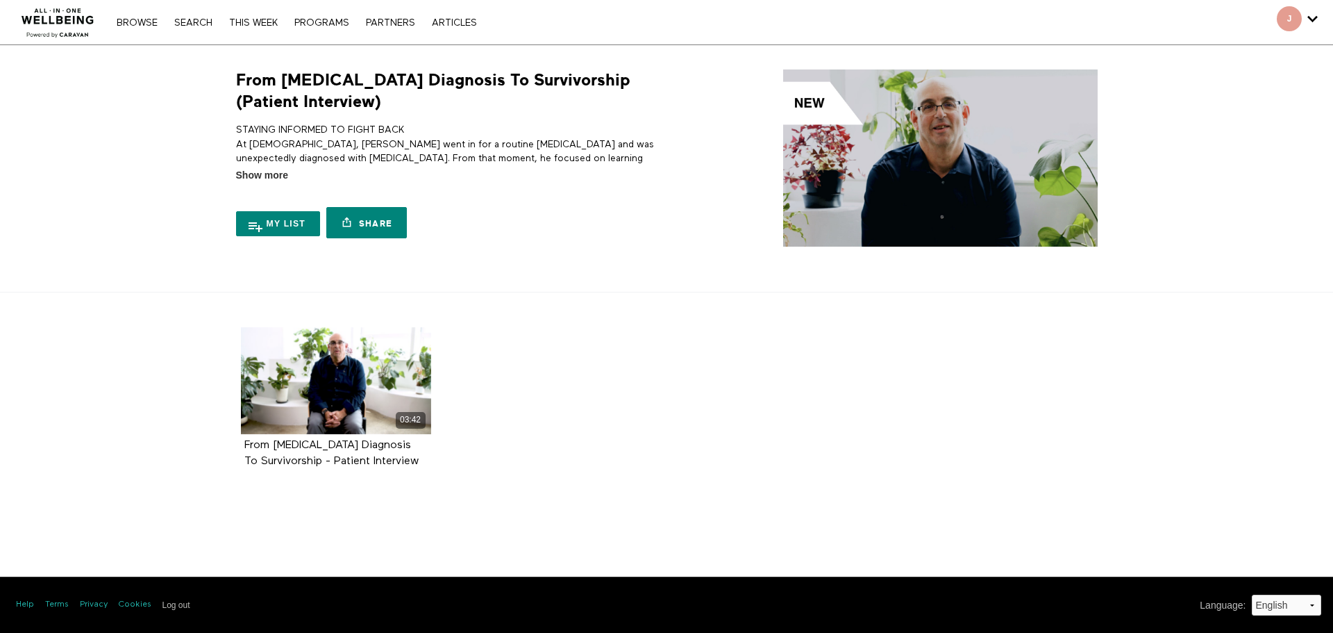
click at [939, 149] on img at bounding box center [940, 157] width 315 height 177
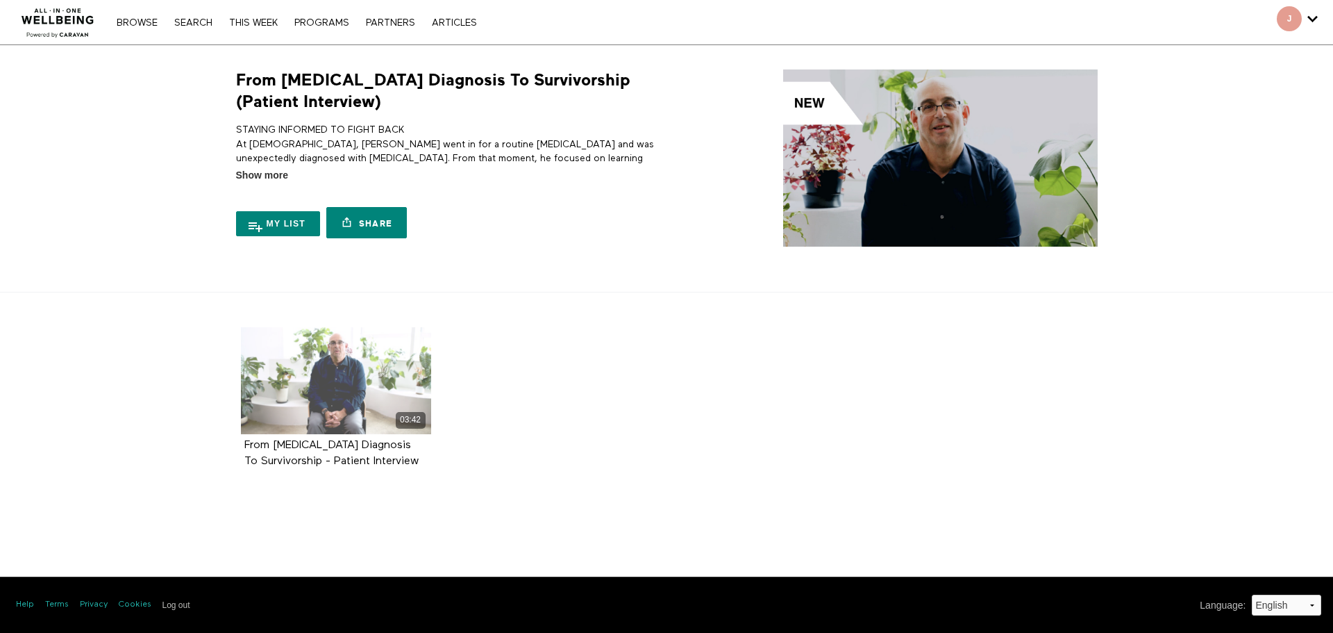
click at [347, 358] on div "03:42" at bounding box center [336, 380] width 190 height 107
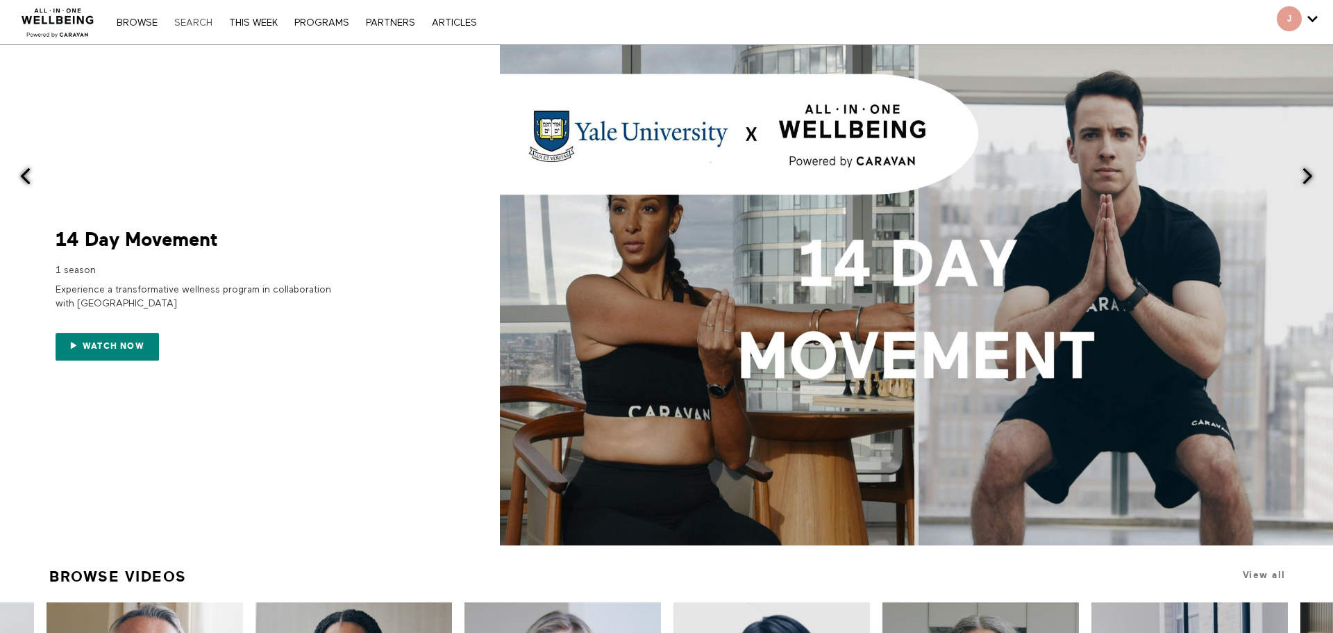
click at [191, 25] on link "Search" at bounding box center [193, 23] width 52 height 10
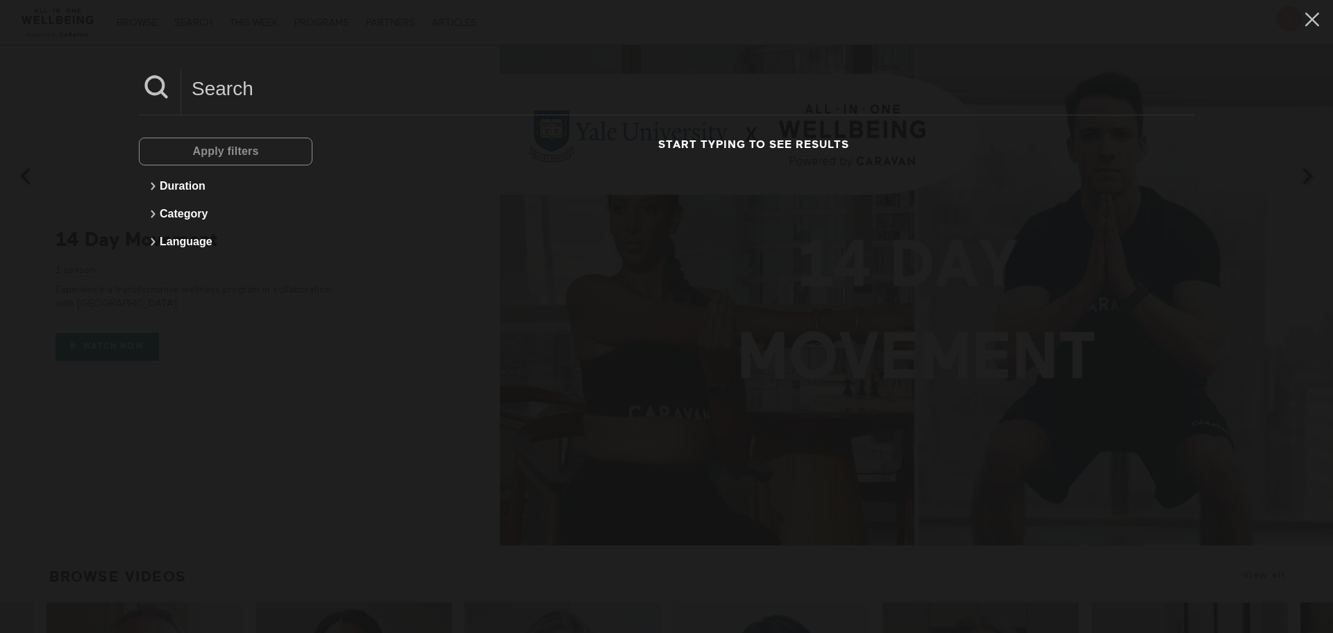
click at [192, 70] on input at bounding box center [687, 88] width 1013 height 38
type input "Cancer"
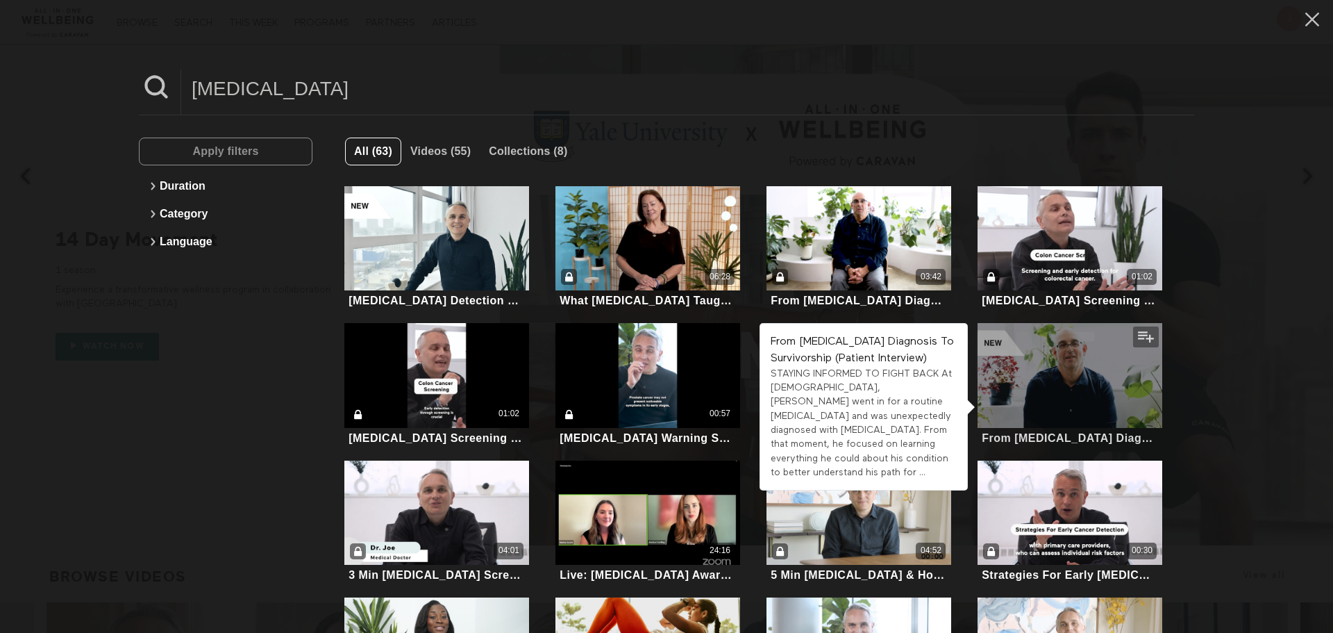
click at [1076, 359] on div at bounding box center [1070, 375] width 185 height 104
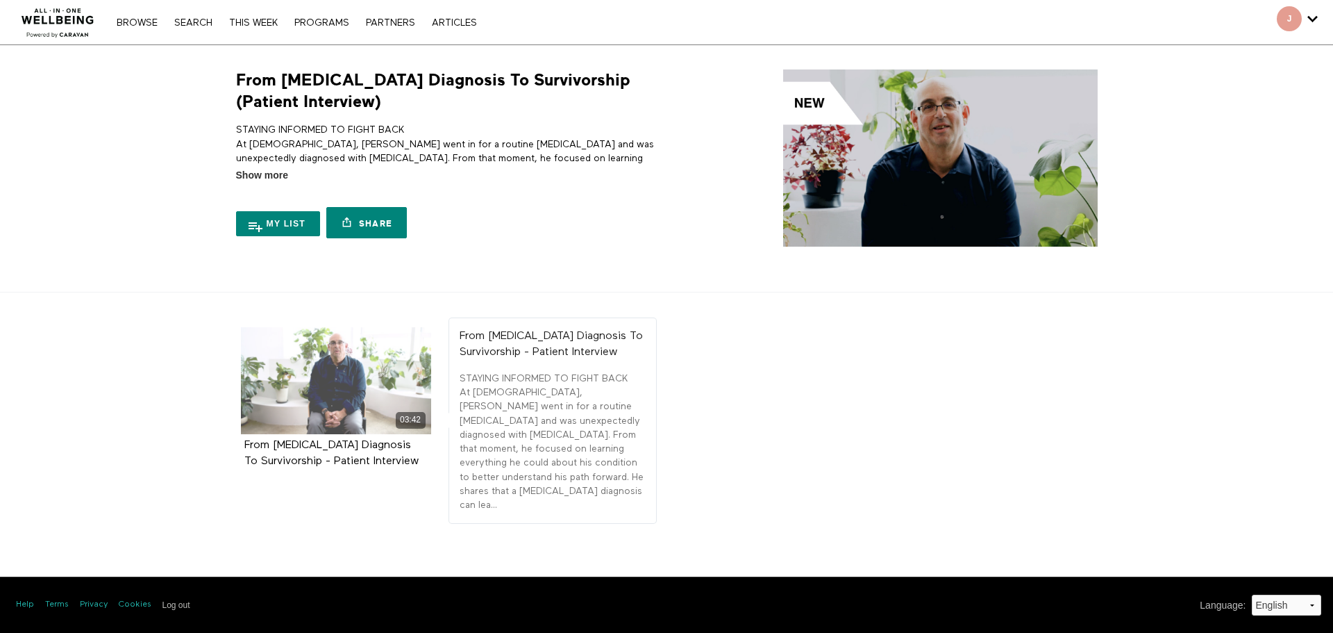
click at [354, 376] on div "03:42" at bounding box center [336, 380] width 190 height 107
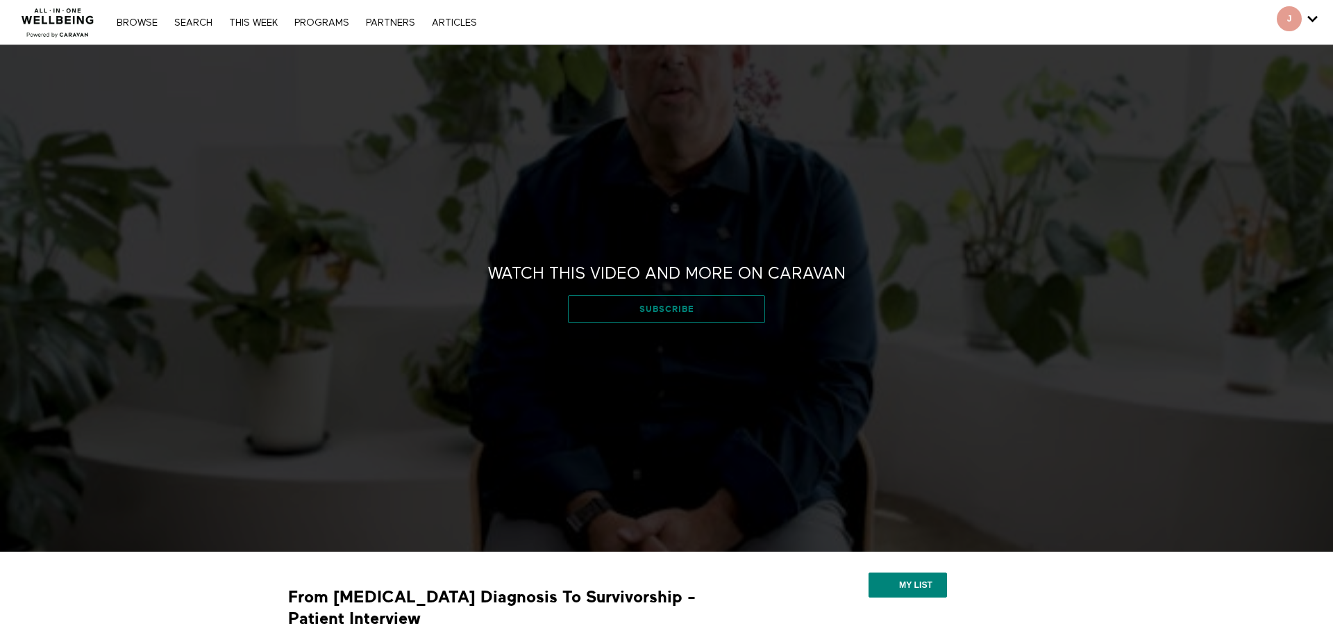
click at [662, 314] on link "Subscribe" at bounding box center [666, 309] width 197 height 28
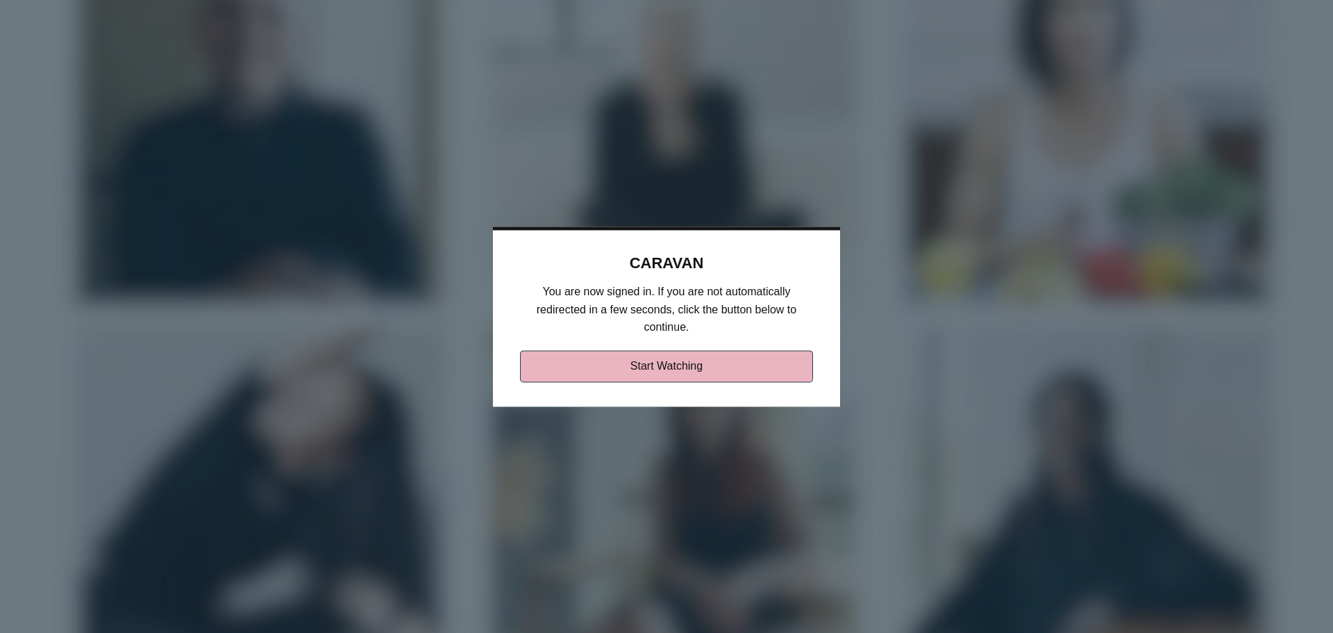
click at [671, 361] on link "Start Watching" at bounding box center [667, 366] width 294 height 32
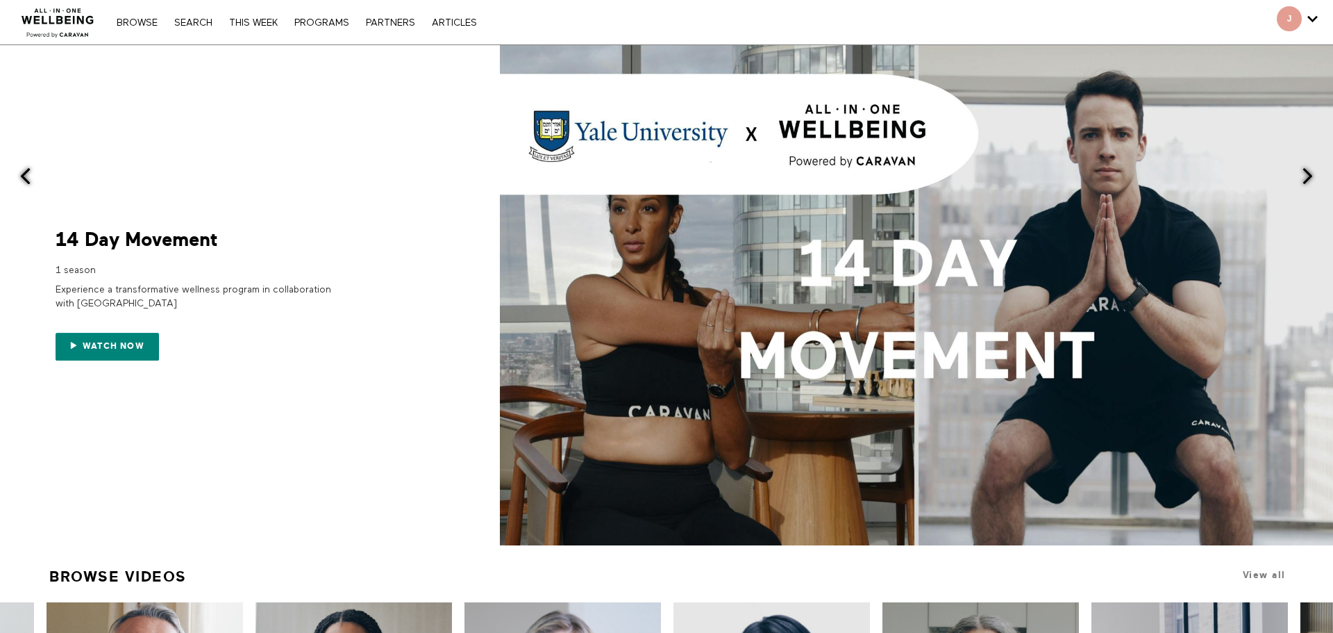
click at [190, 28] on nav "Browse Search THIS WEEK PROGRAMS PARTNERS ARTICLES Subscribe Account settings M…" at bounding box center [297, 22] width 374 height 14
click at [190, 27] on link "Search" at bounding box center [193, 23] width 52 height 10
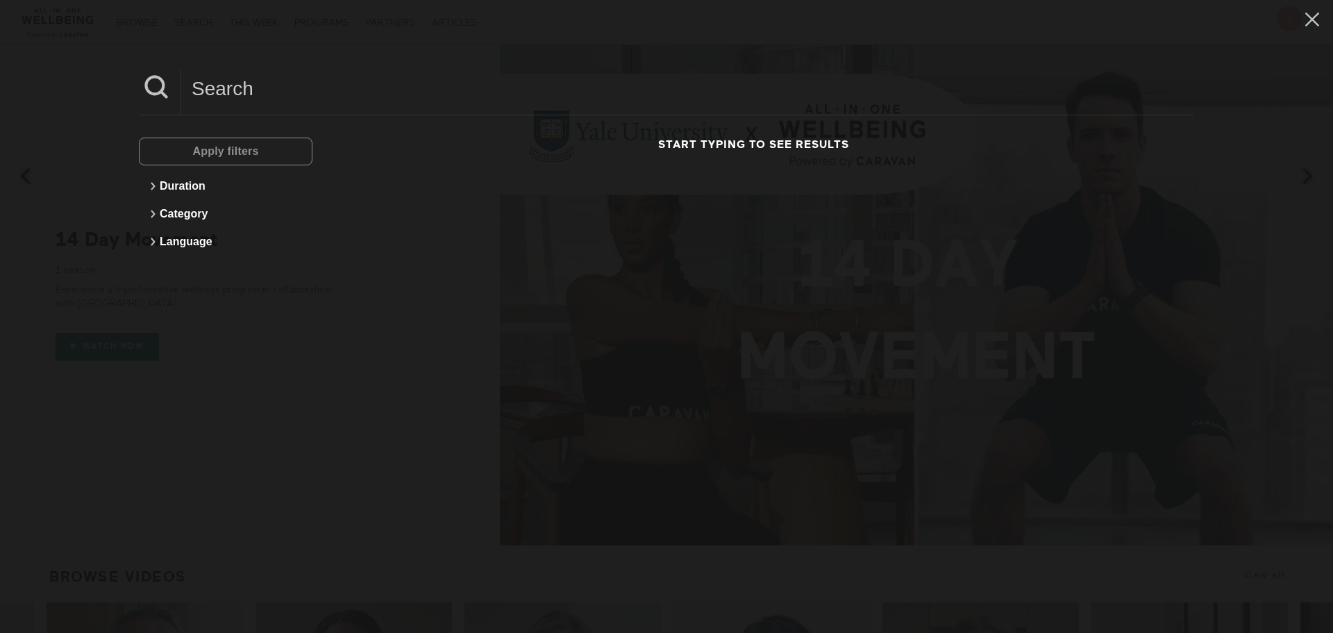
click at [234, 69] on input at bounding box center [687, 88] width 1013 height 38
type input "Cancer"
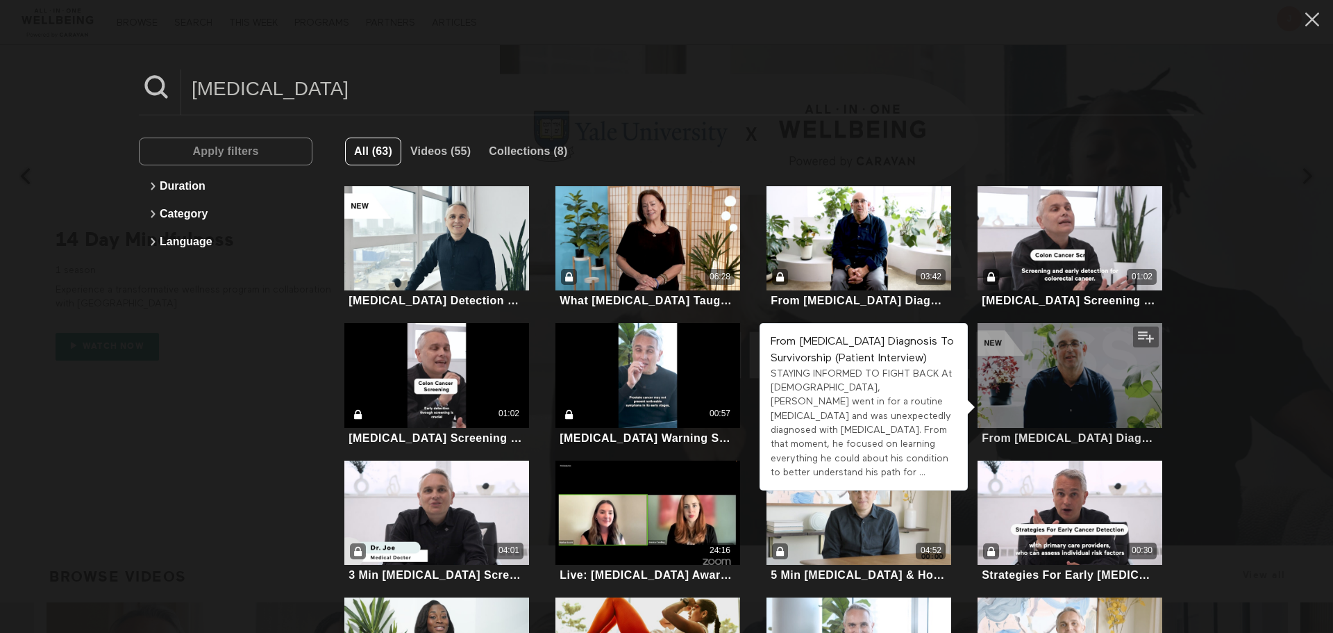
click at [1037, 386] on div at bounding box center [1070, 375] width 185 height 104
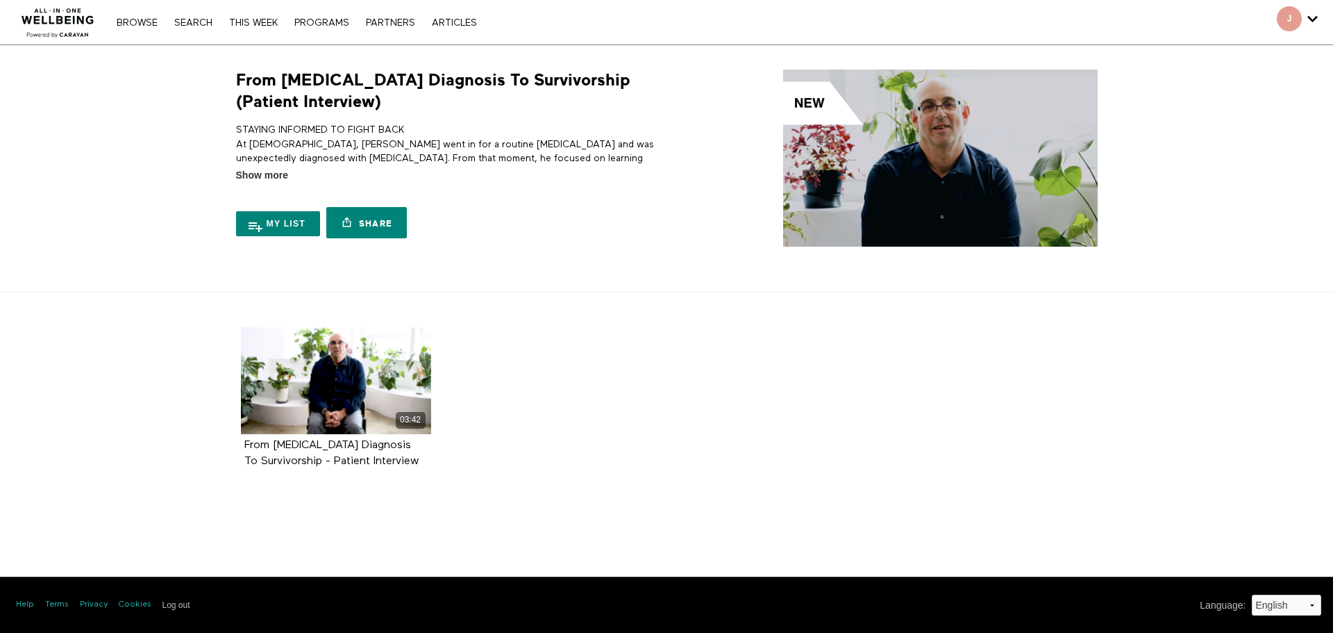
click at [344, 354] on div "03:42" at bounding box center [336, 380] width 190 height 107
